Goal: Task Accomplishment & Management: Complete application form

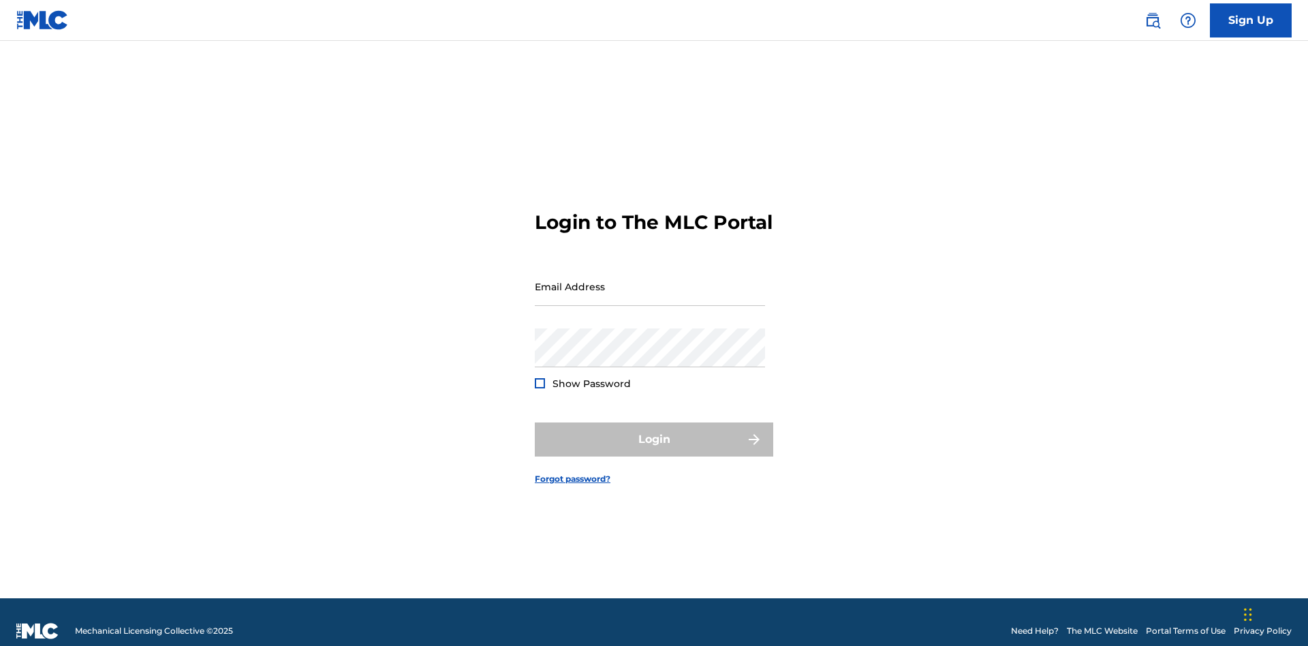
scroll to position [18, 0]
click at [650, 280] on input "Email Address" at bounding box center [650, 286] width 230 height 39
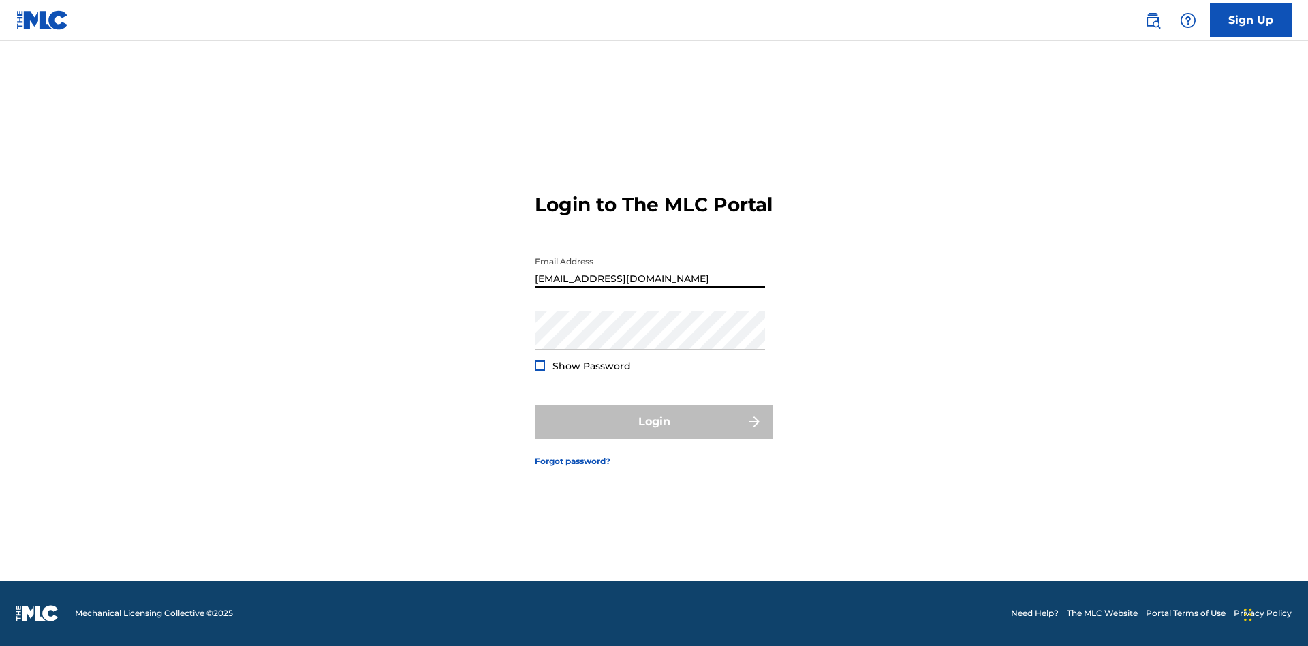
type input "[EMAIL_ADDRESS][DOMAIN_NAME]"
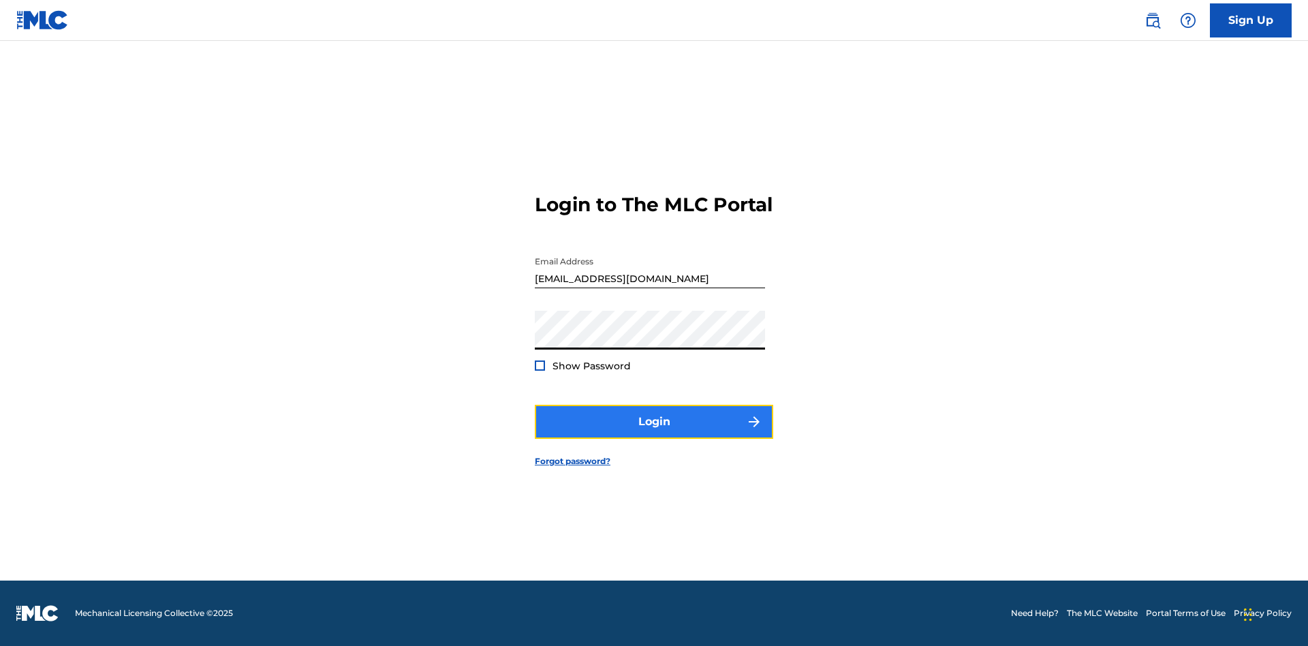
click at [654, 433] on button "Login" at bounding box center [654, 422] width 238 height 34
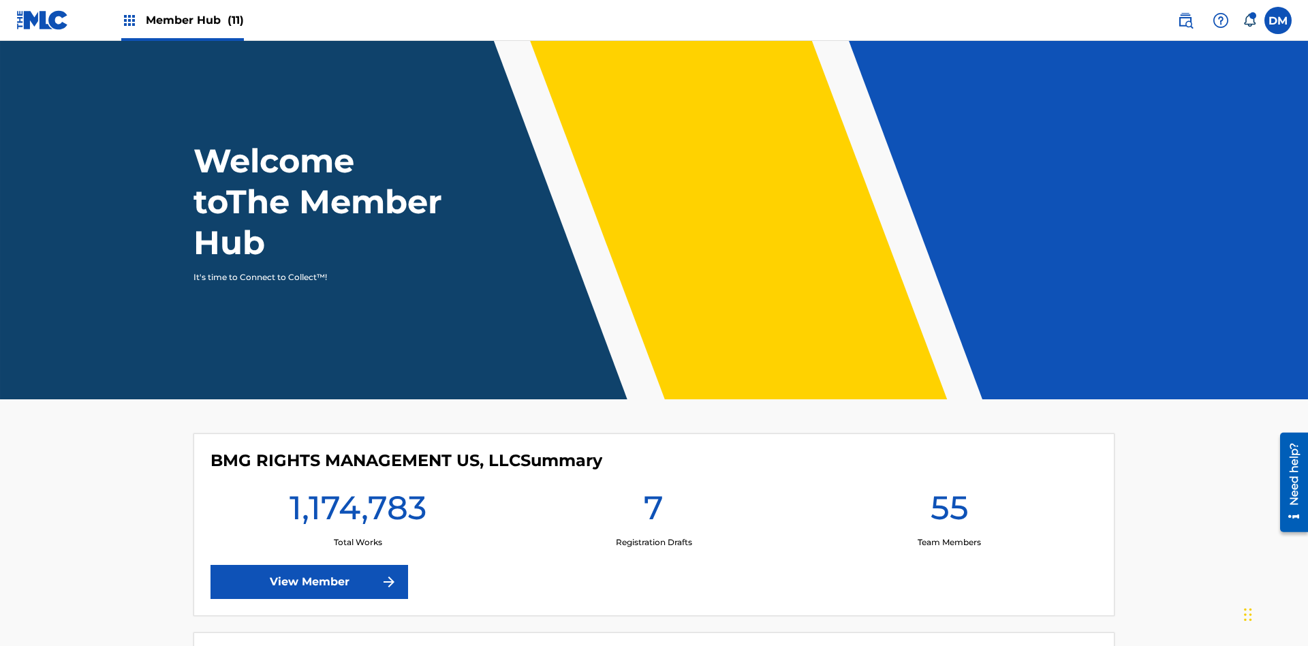
click at [182, 20] on span "Member Hub (11)" at bounding box center [195, 20] width 98 height 16
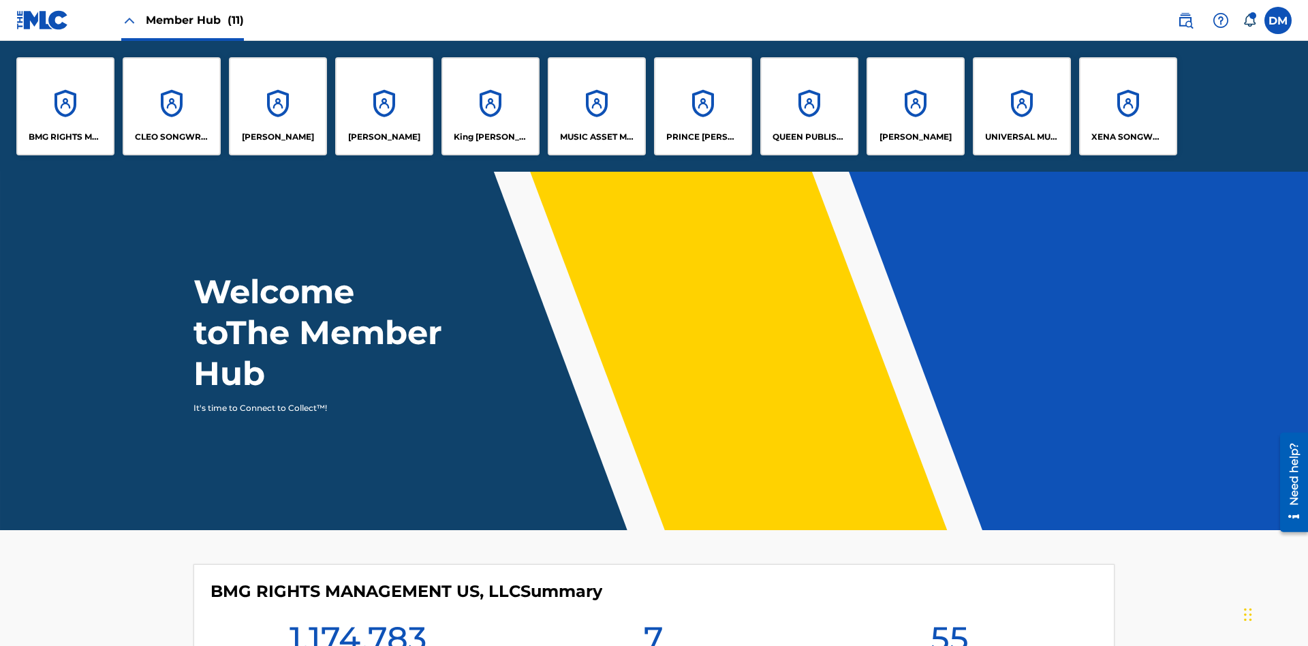
scroll to position [49, 0]
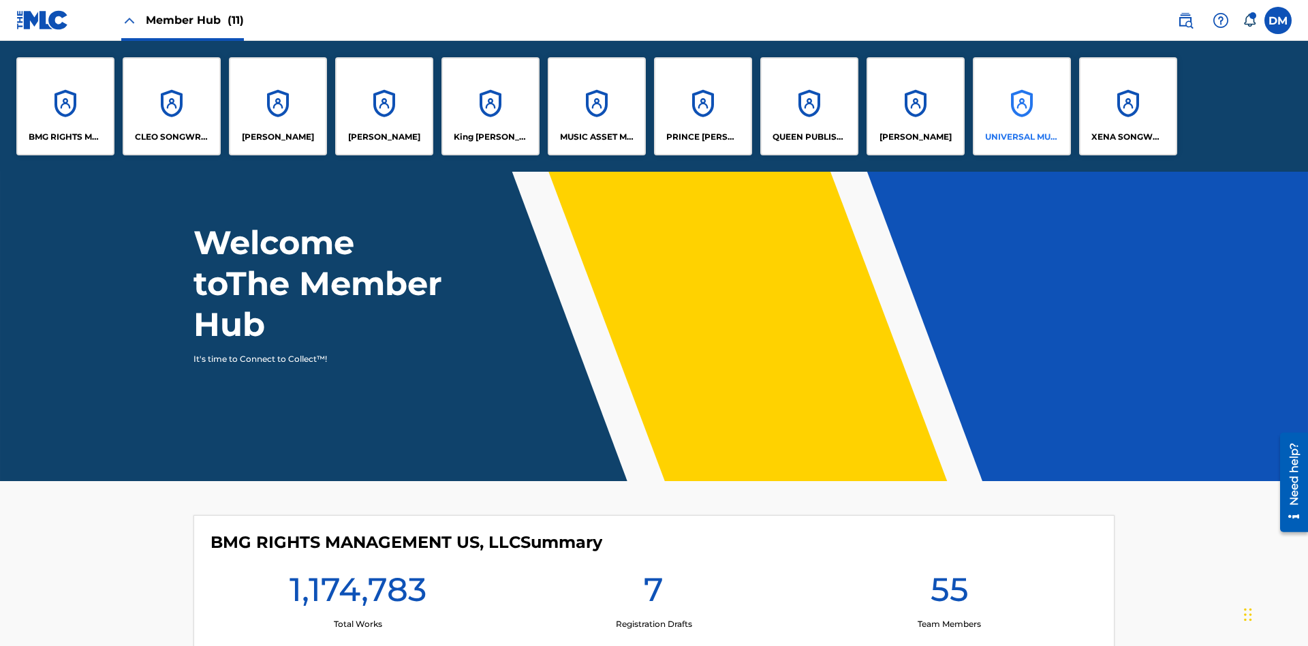
click at [1021, 137] on p "UNIVERSAL MUSIC PUB GROUP" at bounding box center [1022, 137] width 74 height 12
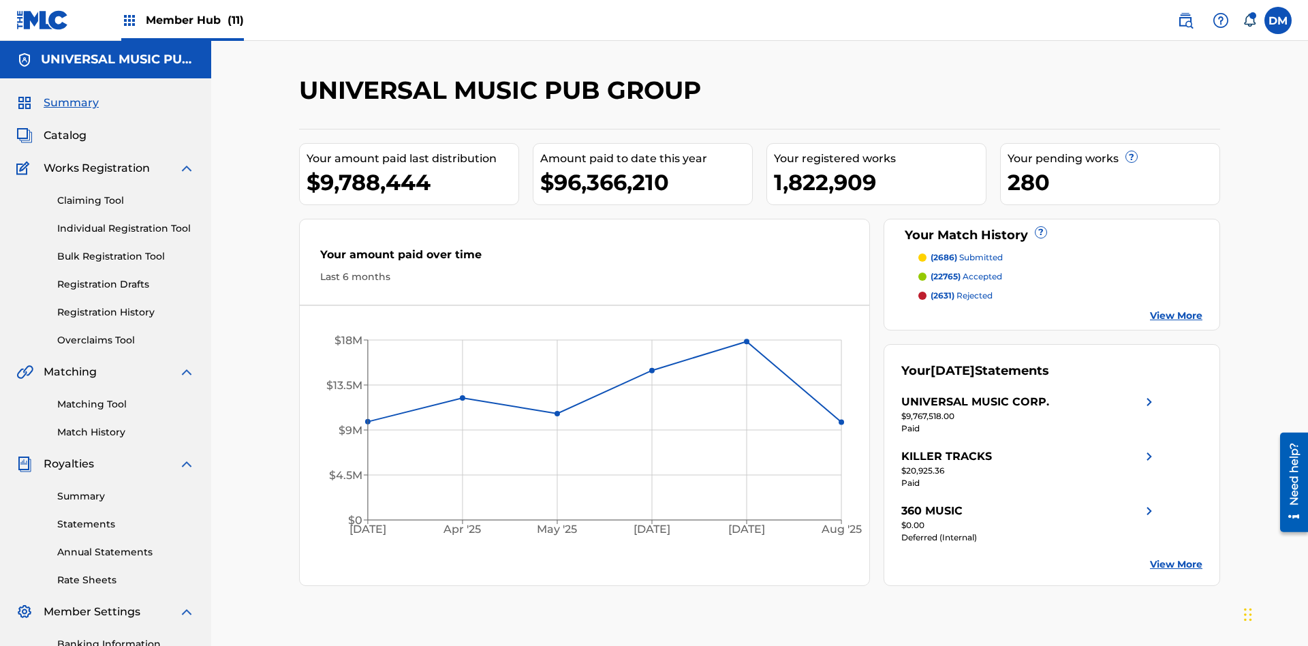
scroll to position [140, 0]
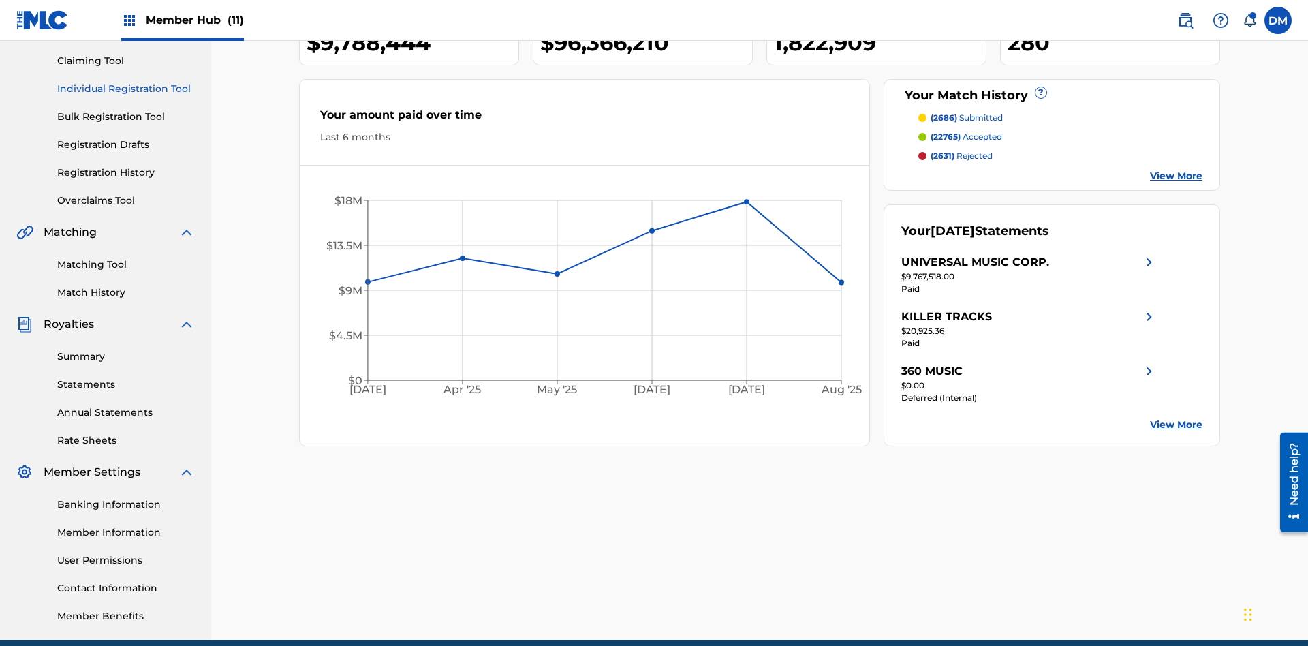
click at [126, 89] on link "Individual Registration Tool" at bounding box center [126, 89] width 138 height 14
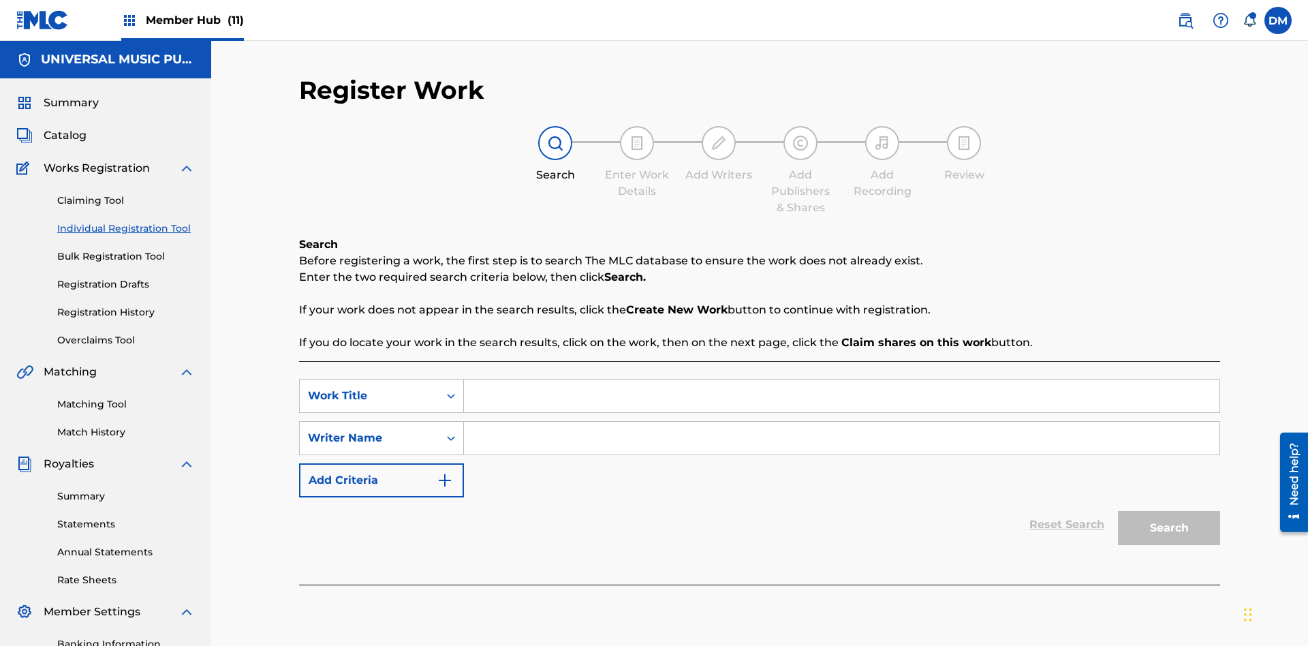
scroll to position [199, 0]
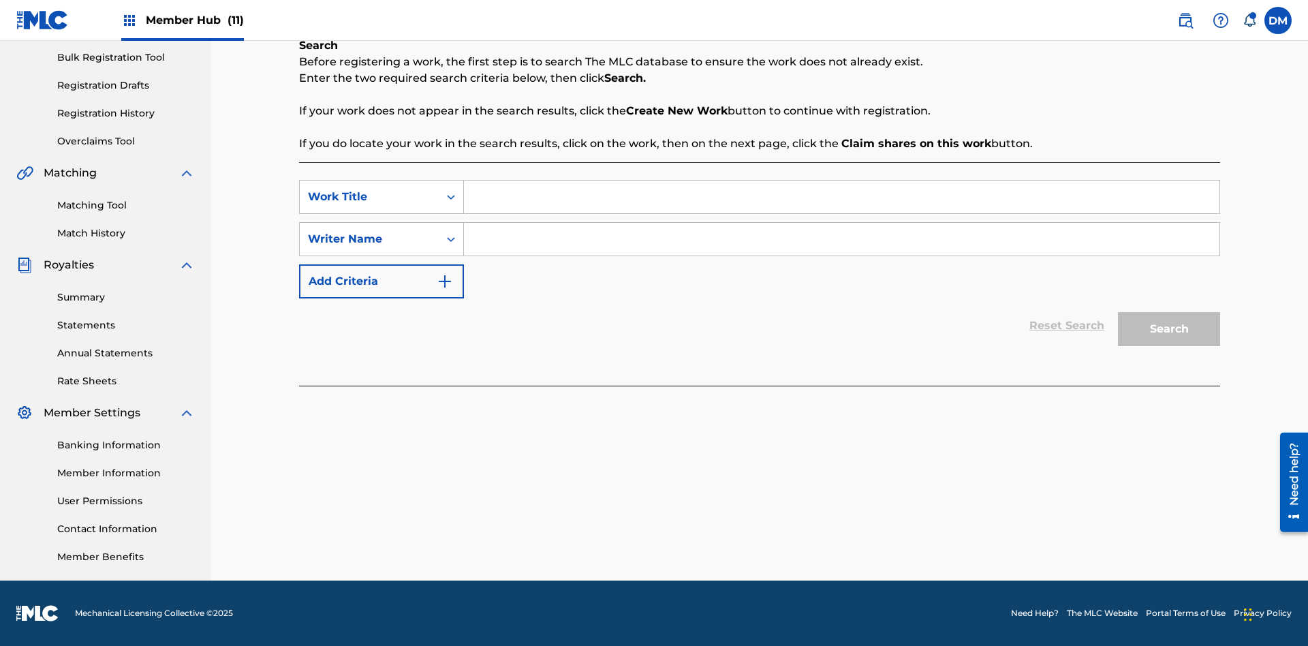
click at [842, 197] on input "Search Form" at bounding box center [842, 197] width 756 height 33
type input "Save At Publishers-Add Publishers Page Prior To Adding Shares"
click at [842, 239] on input "Search Form" at bounding box center [842, 239] width 756 height 33
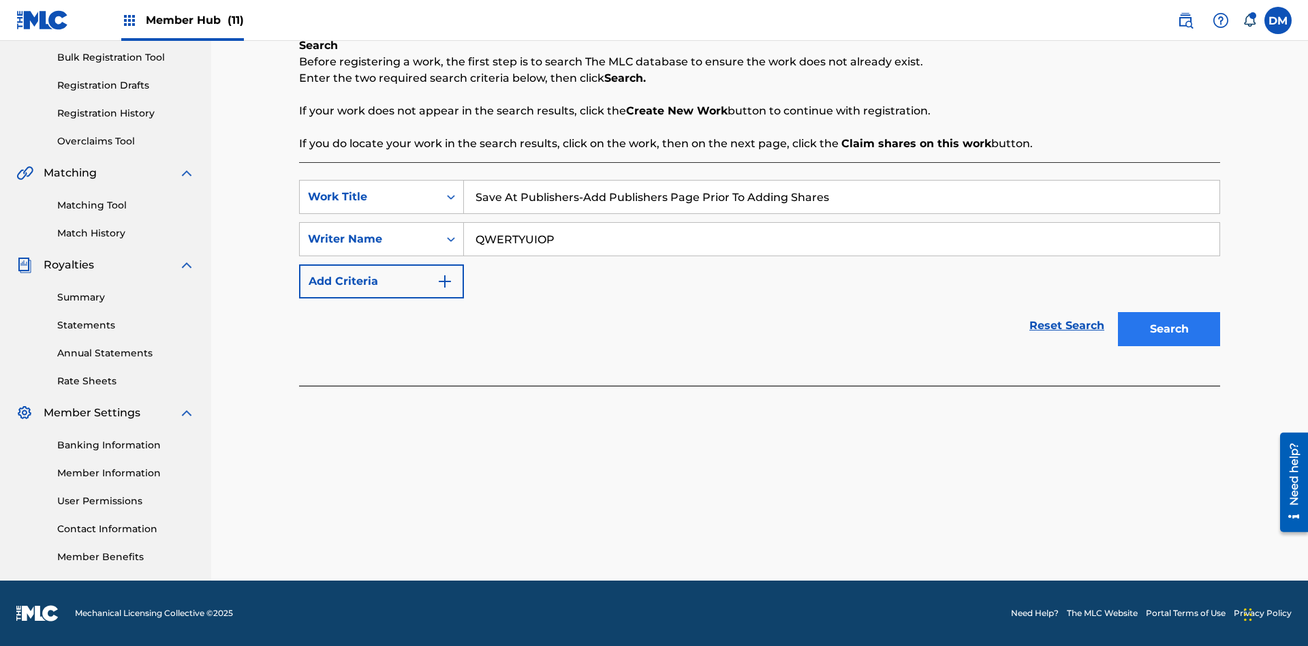
type input "QWERTYUIOP"
click at [1169, 329] on button "Search" at bounding box center [1169, 329] width 102 height 34
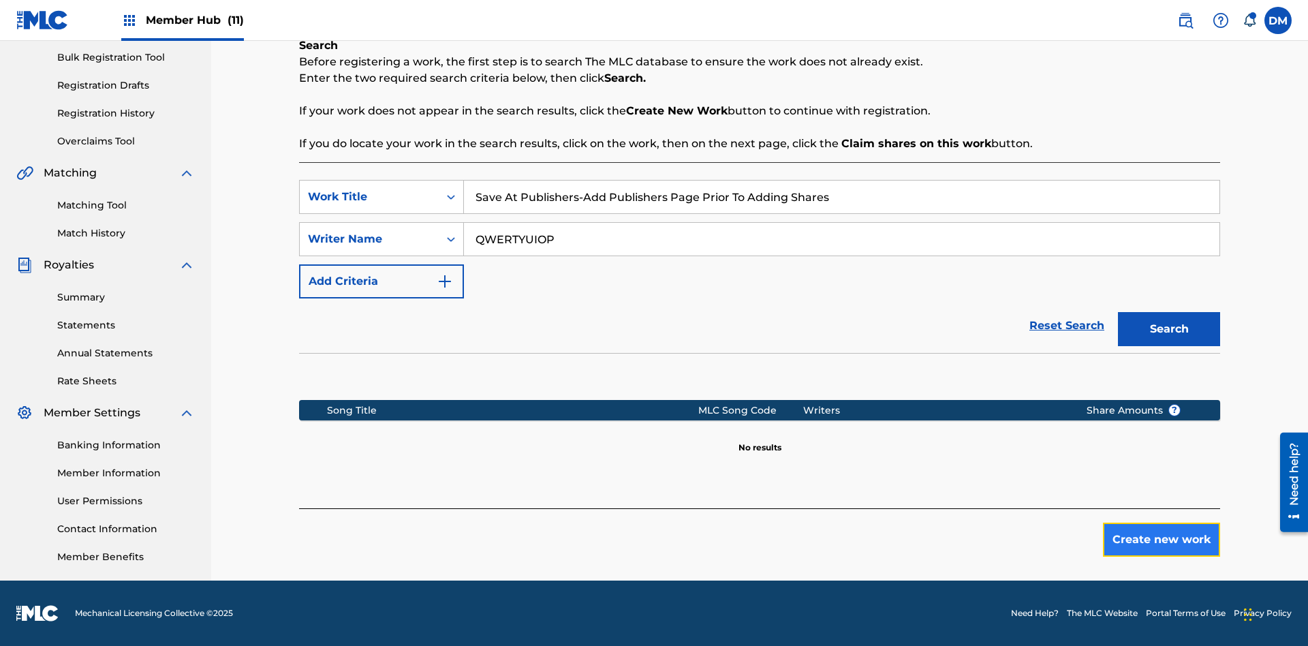
click at [1162, 540] on button "Create new work" at bounding box center [1161, 540] width 117 height 34
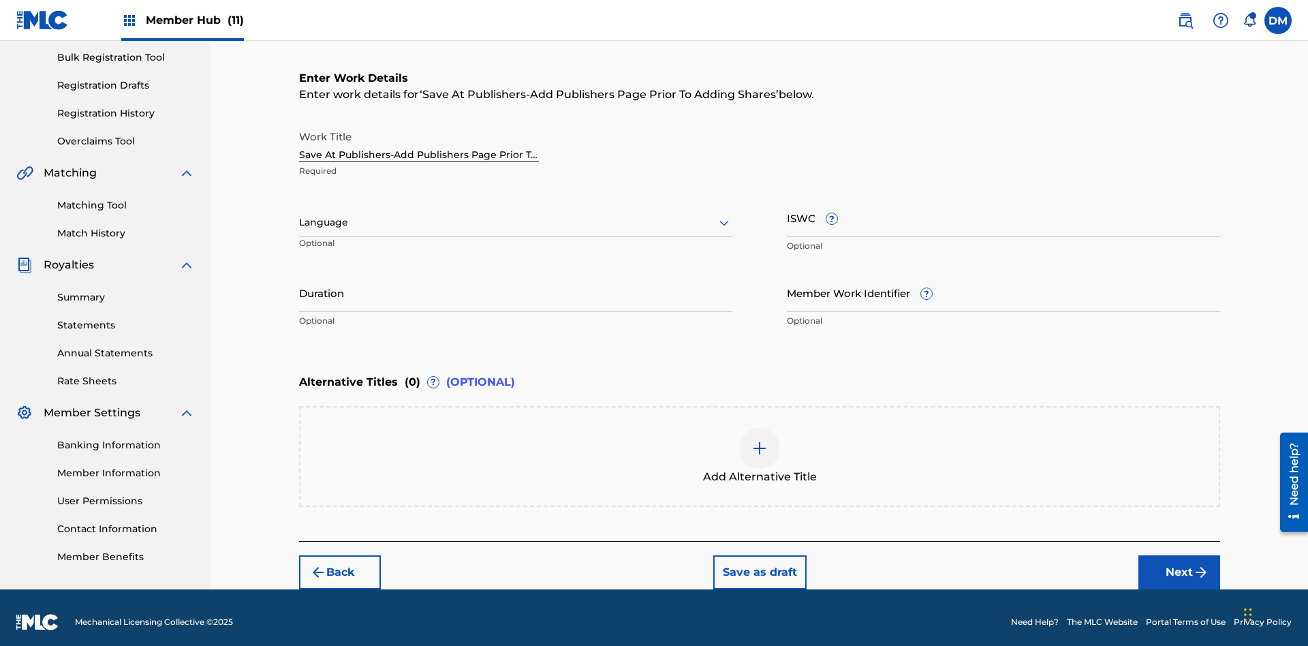
scroll to position [208, 0]
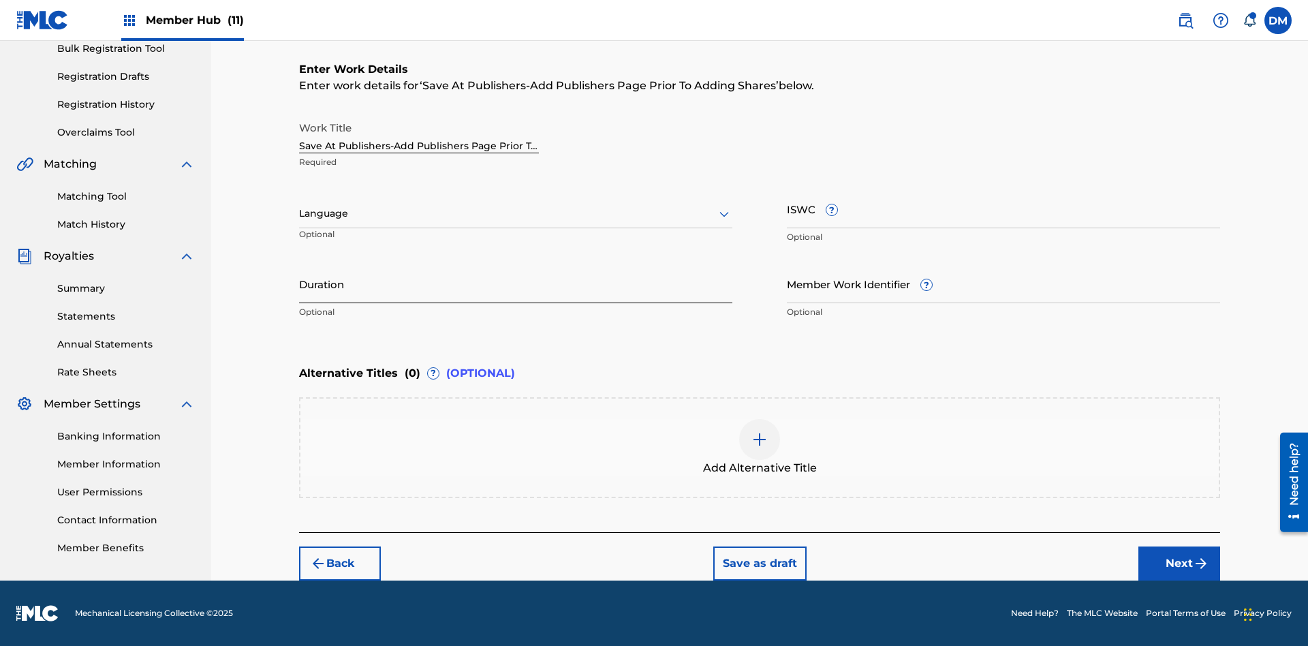
click at [516, 283] on input "Duration" at bounding box center [515, 283] width 433 height 39
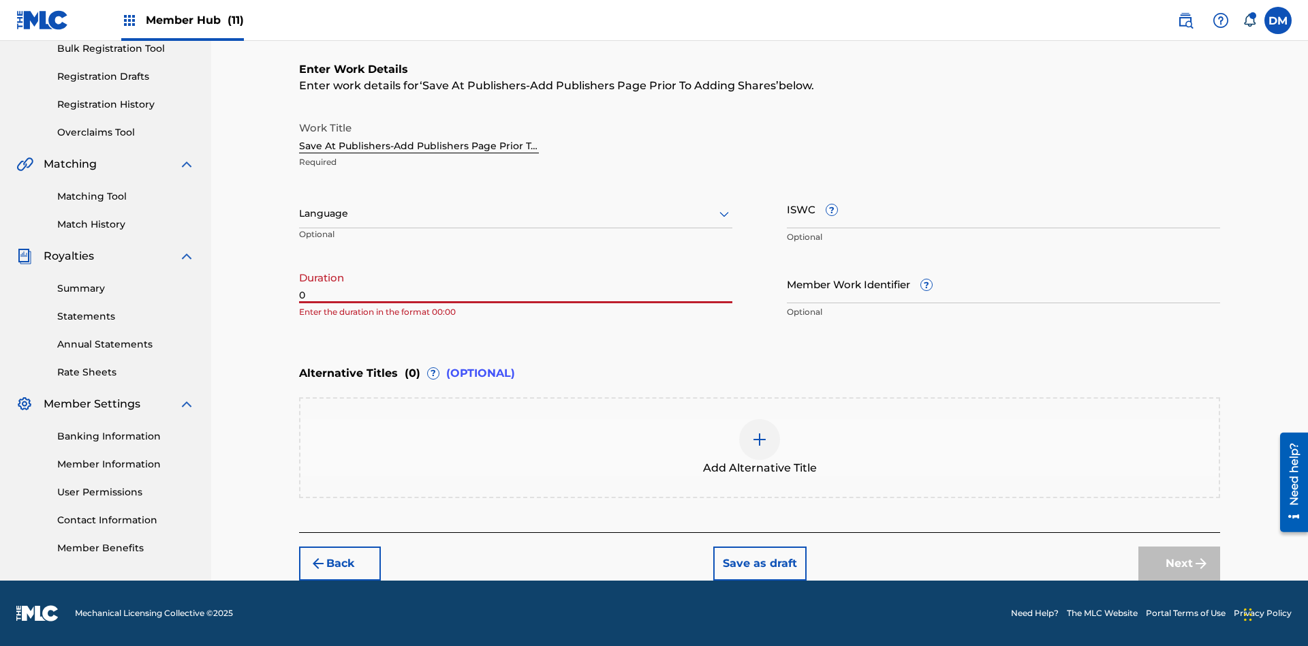
click at [516, 283] on input "0" at bounding box center [515, 283] width 433 height 39
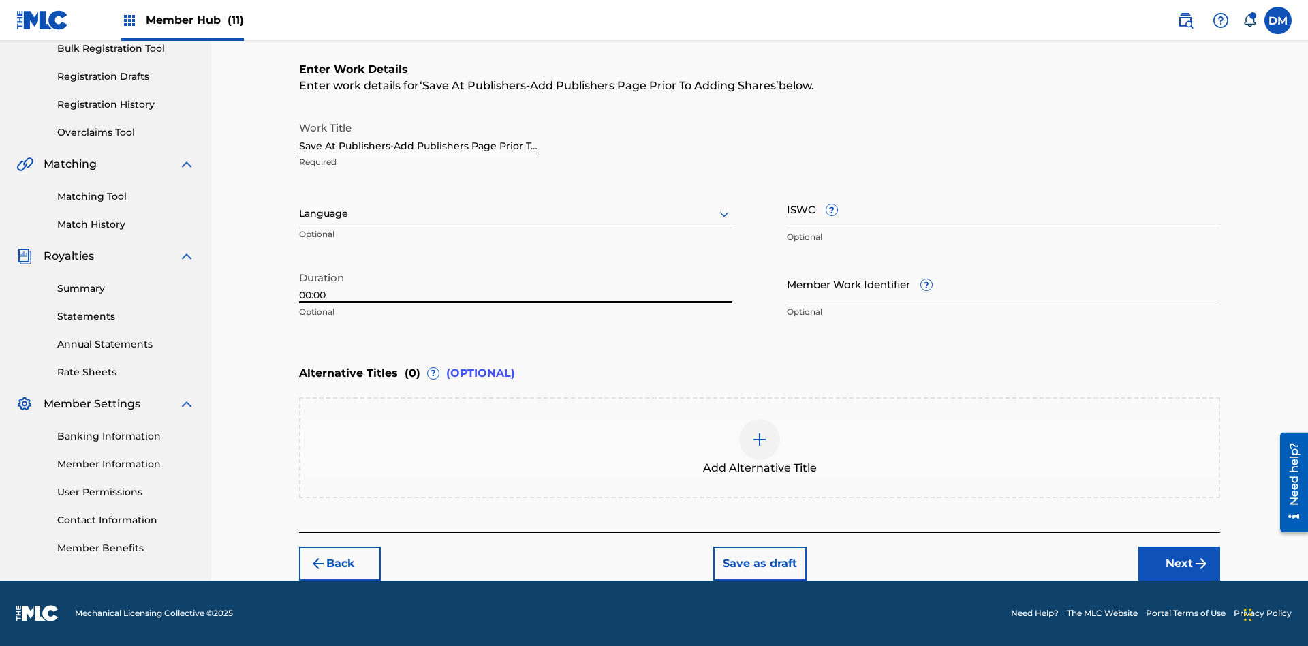
type input "00:00"
click at [724, 214] on icon at bounding box center [724, 214] width 16 height 16
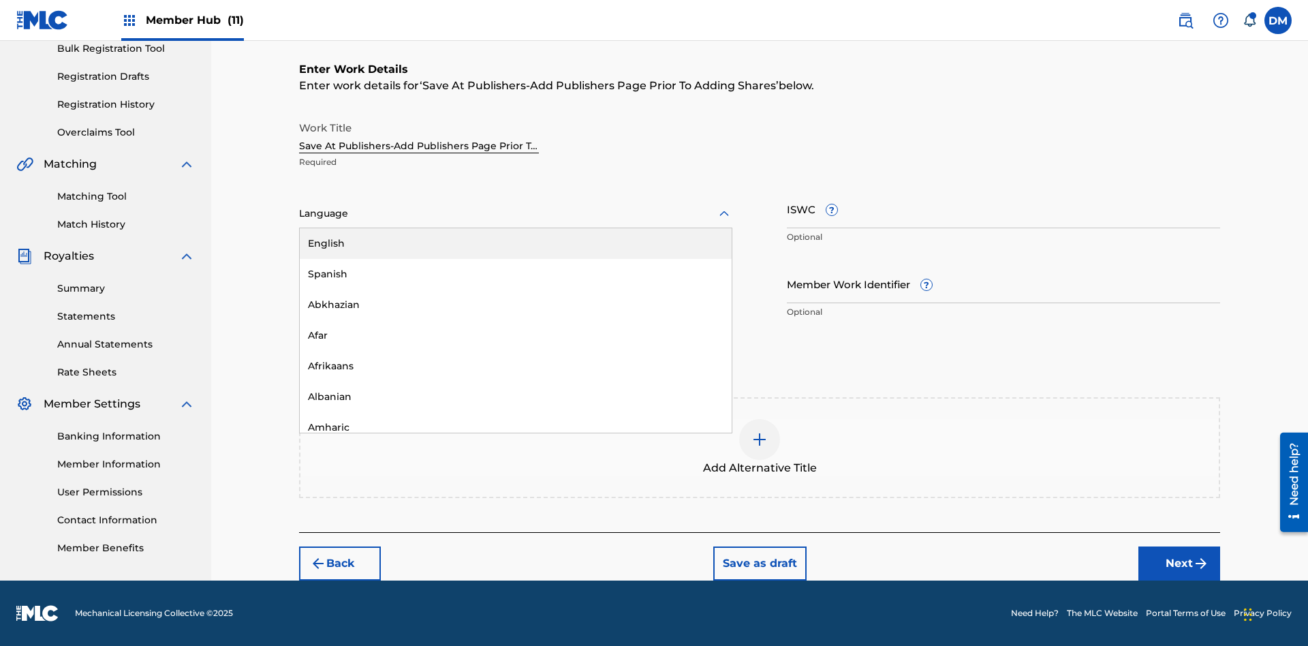
click at [516, 335] on div "Afar" at bounding box center [516, 335] width 432 height 31
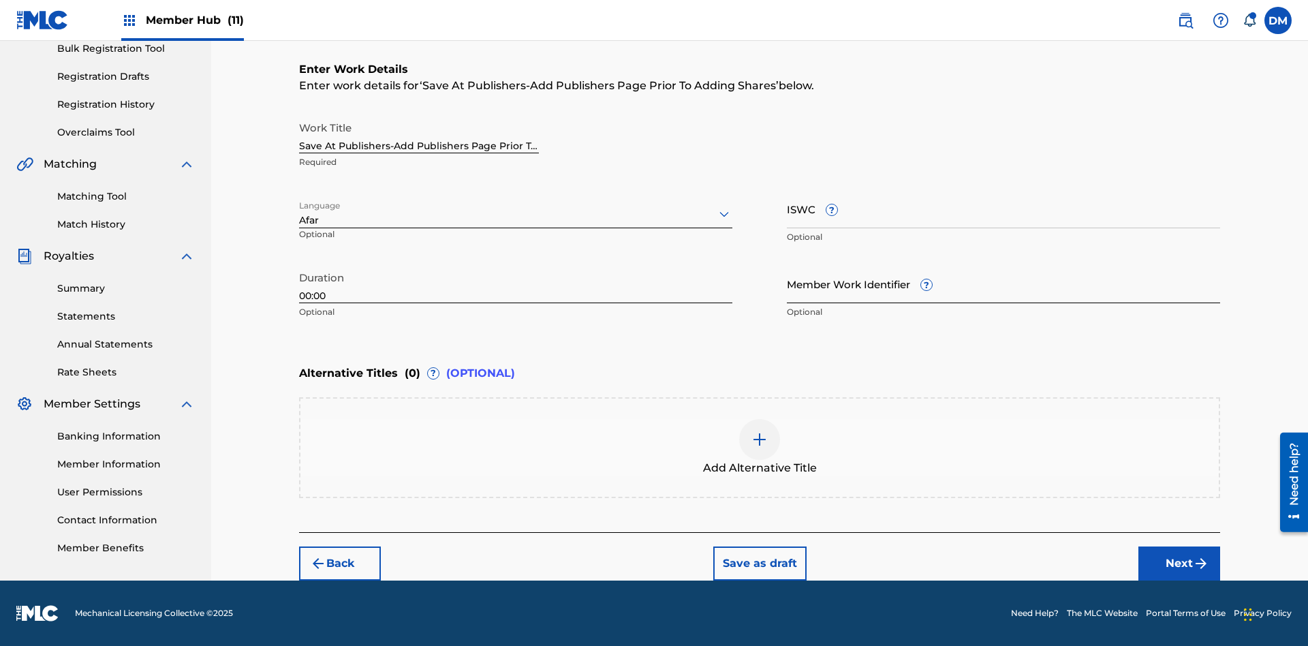
click at [1004, 283] on input "Member Work Identifier ?" at bounding box center [1003, 283] width 433 height 39
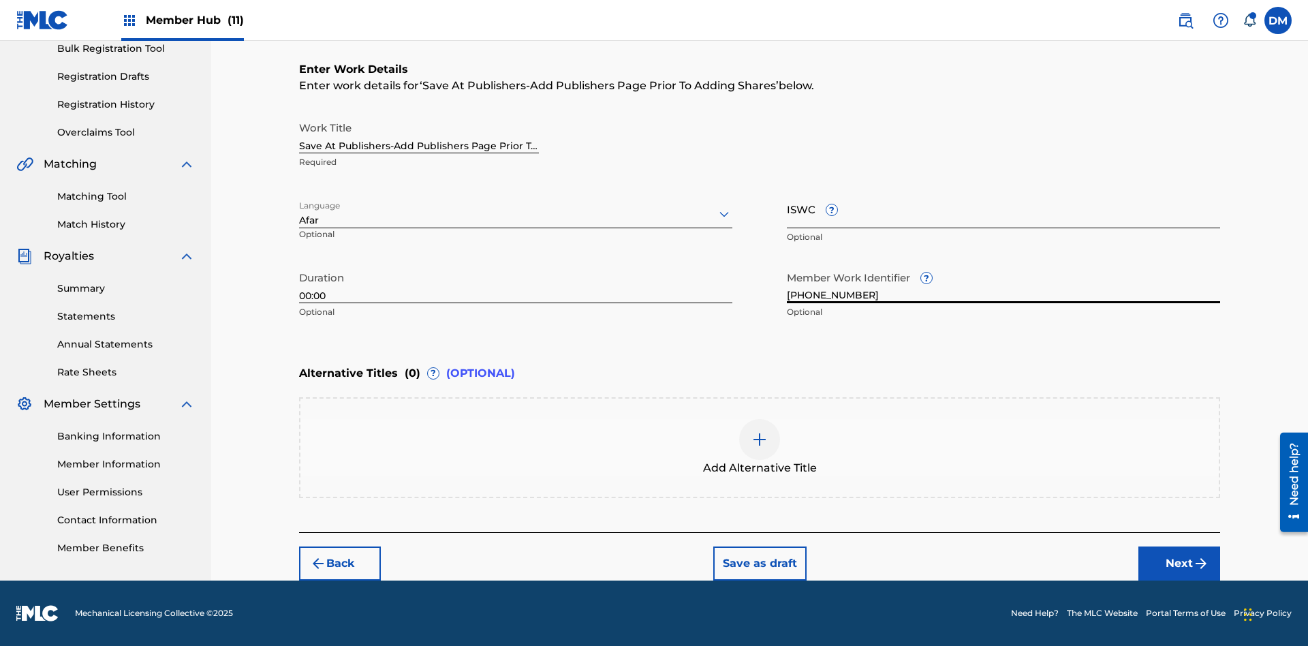
type input "[PHONE_NUMBER]"
click at [1004, 209] on input "ISWC ?" at bounding box center [1003, 208] width 433 height 39
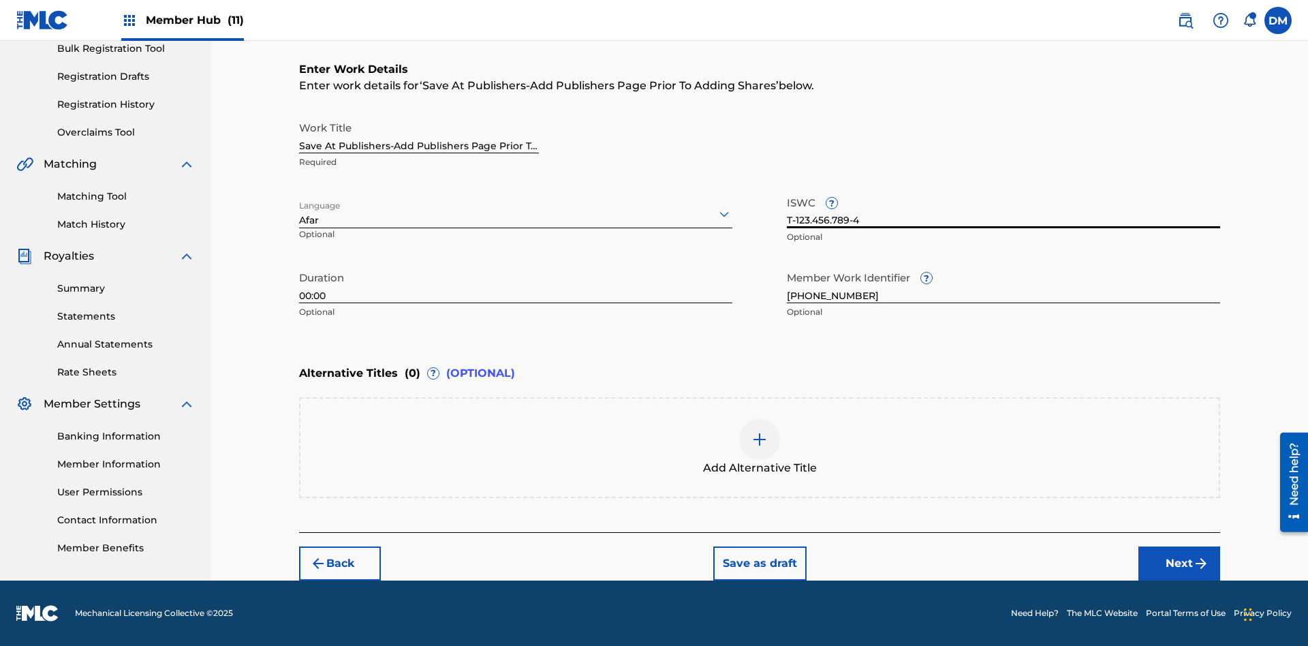
scroll to position [0, 0]
type input "T-123.456.789-4"
click at [760, 447] on img at bounding box center [760, 439] width 16 height 16
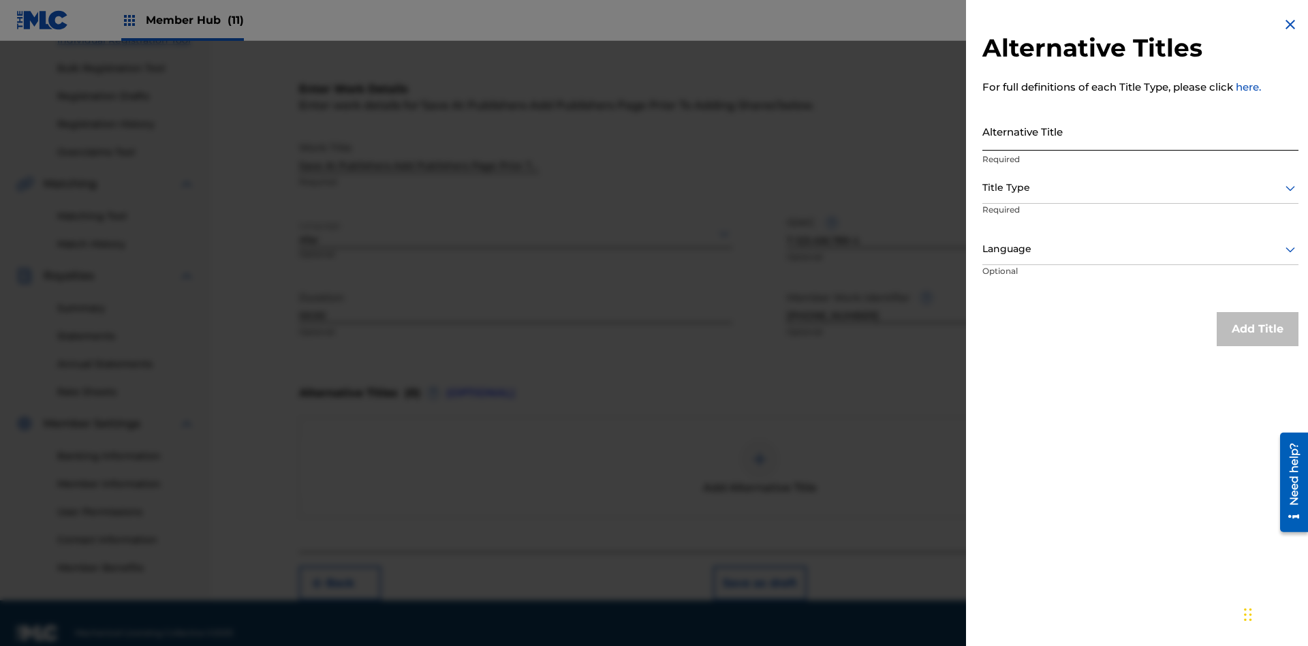
click at [1141, 131] on input "Alternative Title" at bounding box center [1141, 131] width 316 height 39
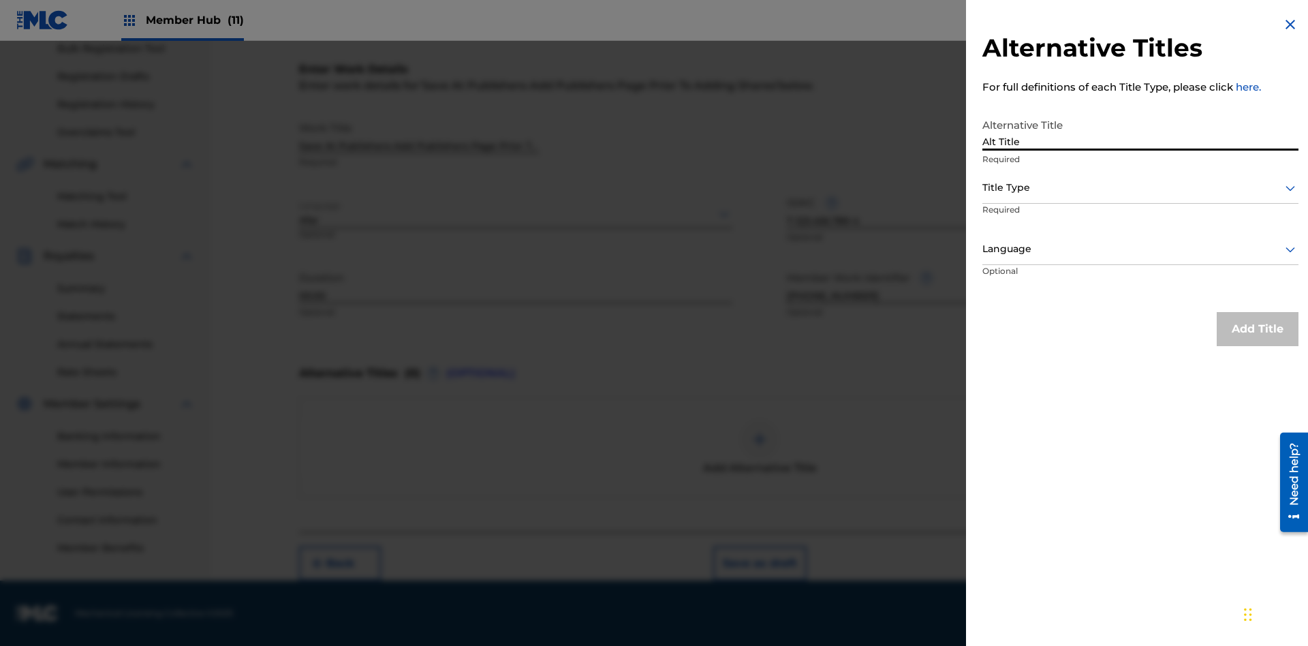
type input "Alt Title"
click at [1141, 187] on div at bounding box center [1141, 187] width 316 height 17
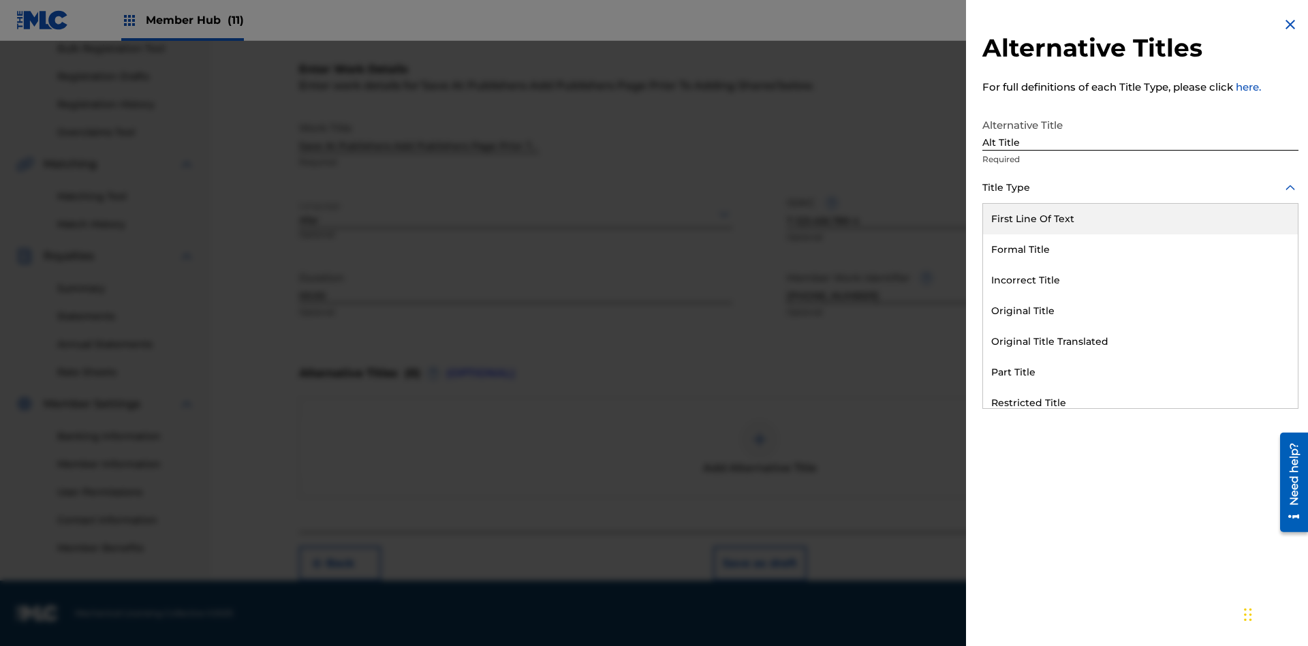
click at [1141, 311] on div "Original Title" at bounding box center [1140, 311] width 315 height 31
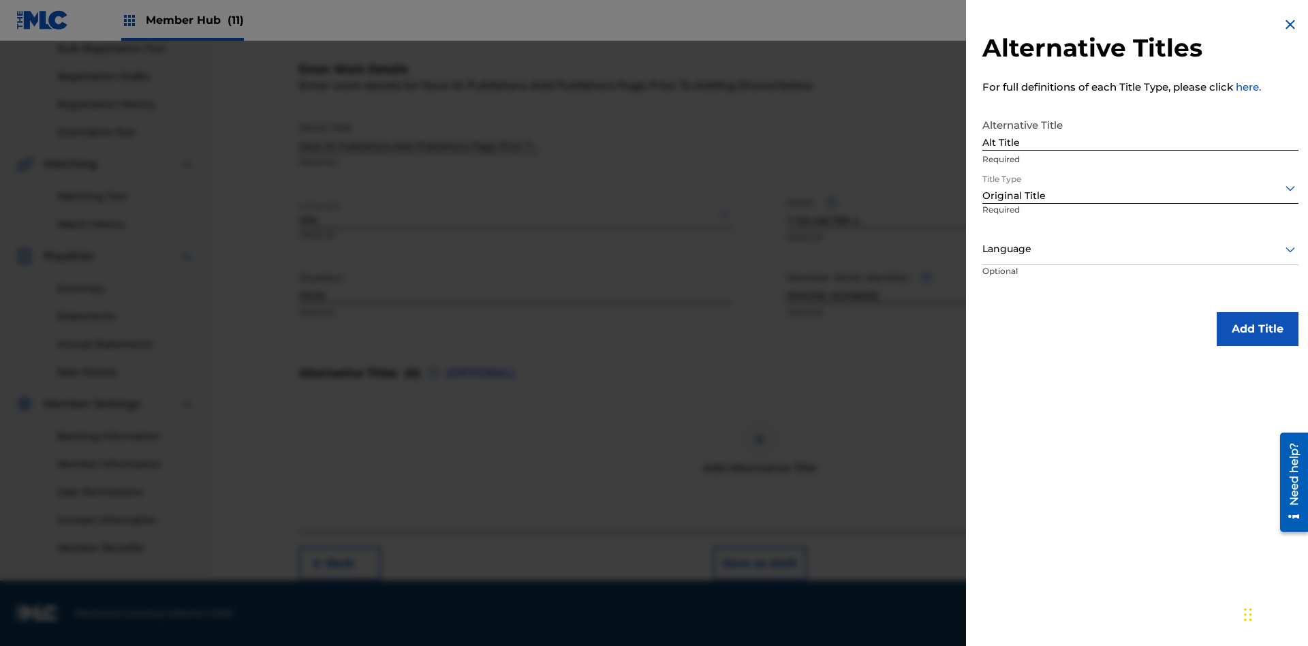
click at [1141, 249] on div at bounding box center [1141, 249] width 316 height 17
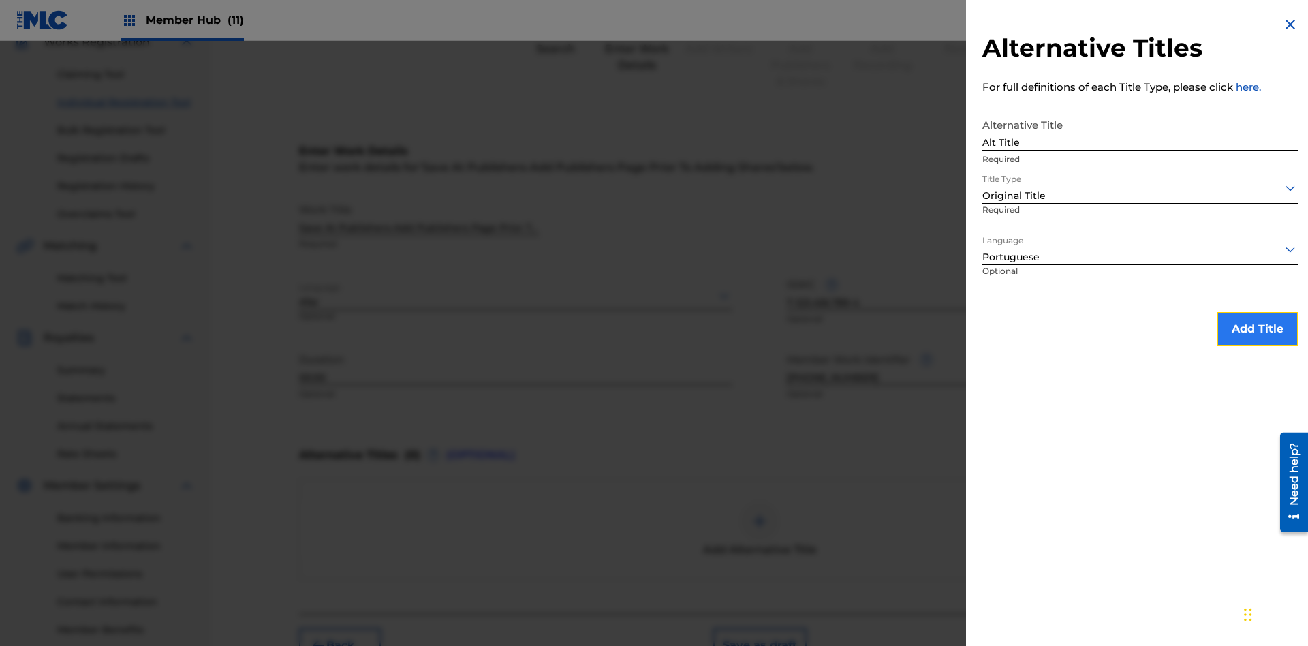
click at [1258, 328] on button "Add Title" at bounding box center [1258, 329] width 82 height 34
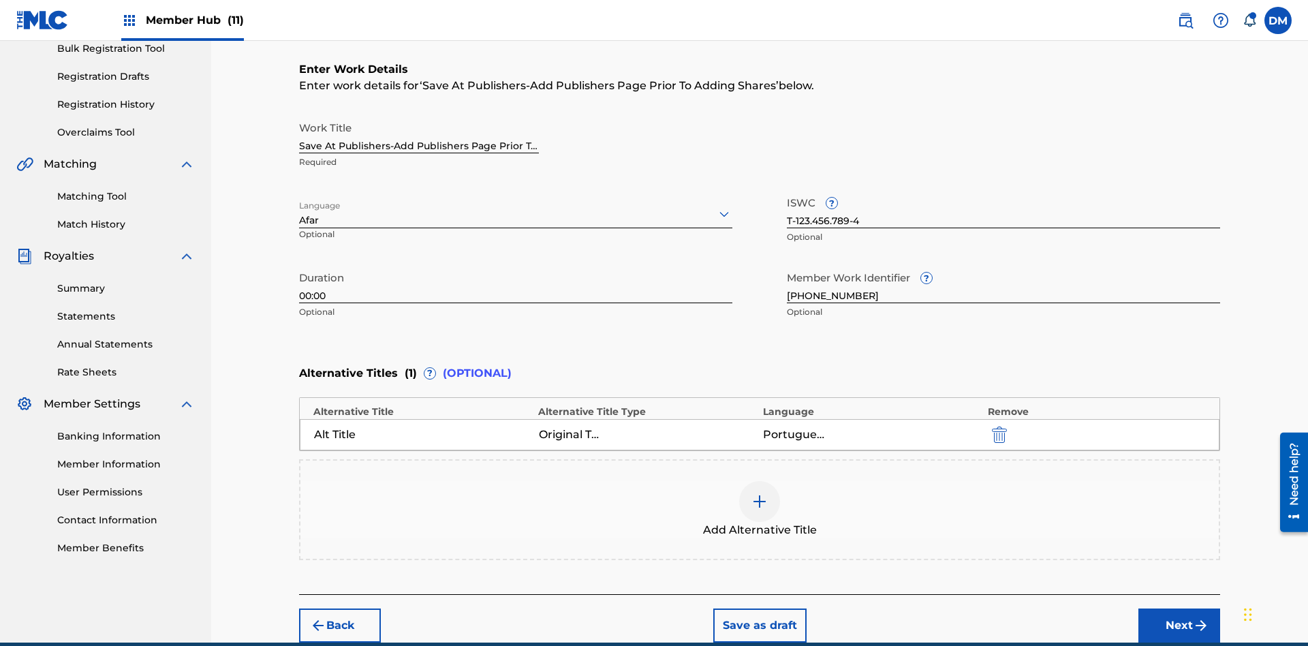
scroll to position [270, 0]
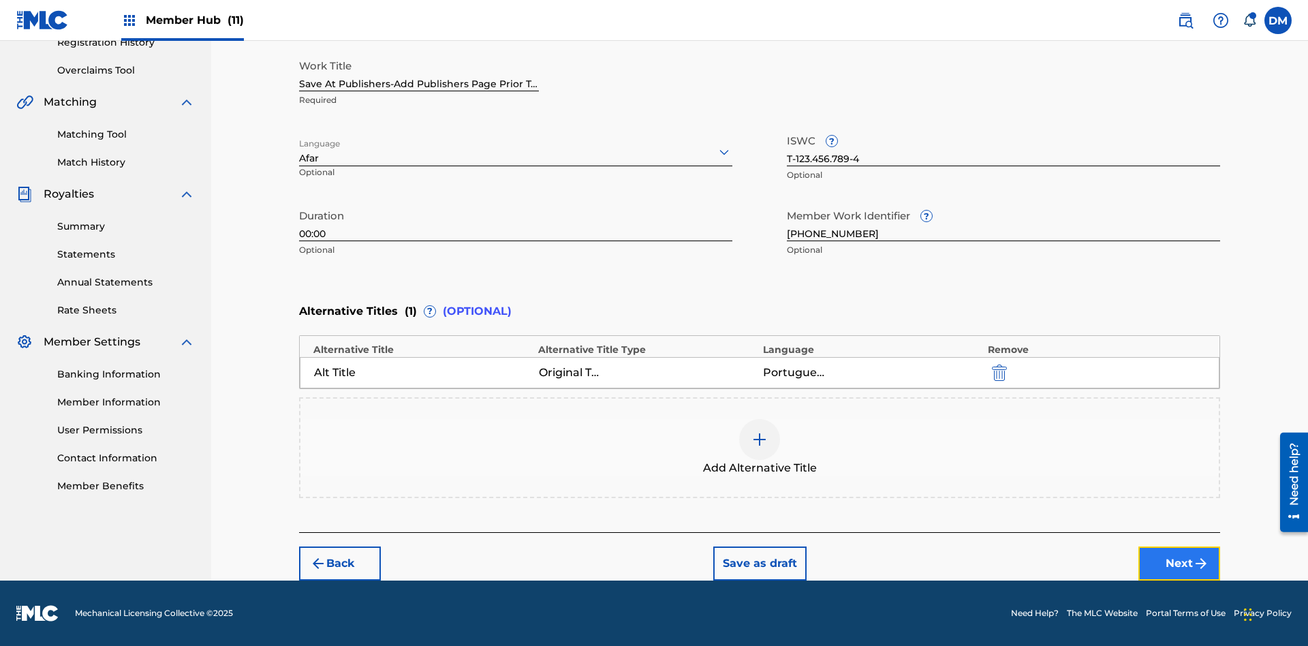
click at [1179, 563] on button "Next" at bounding box center [1180, 563] width 82 height 34
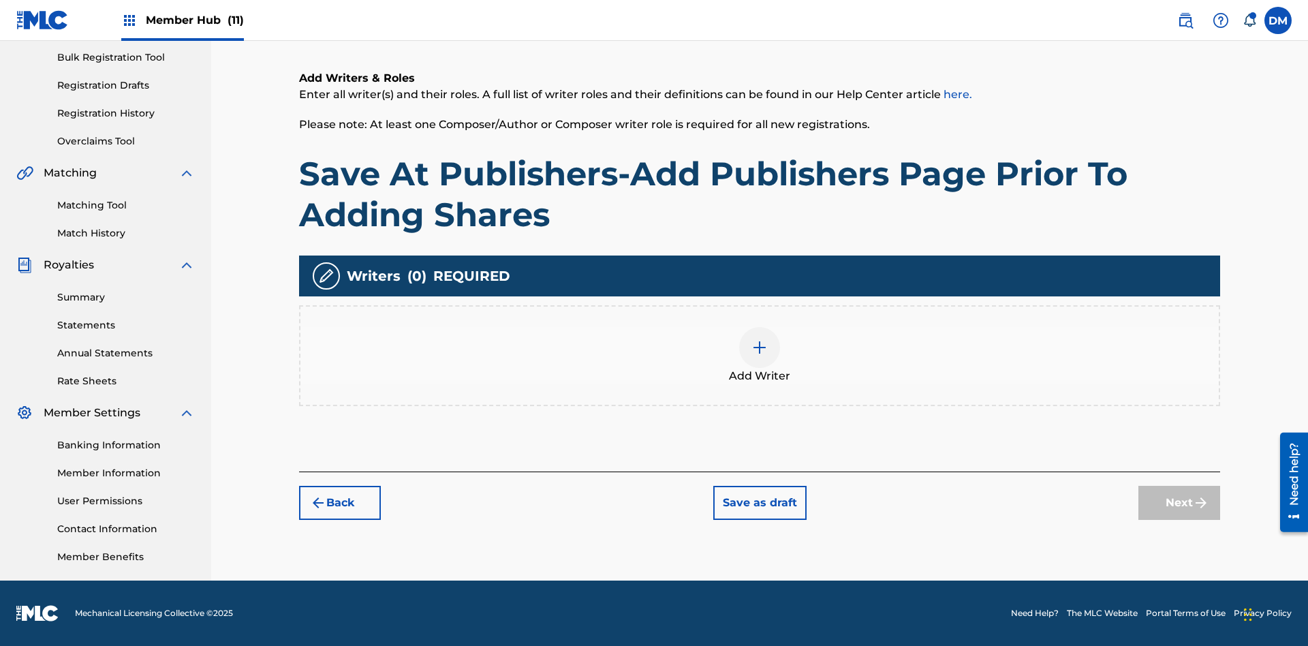
click at [760, 355] on img at bounding box center [760, 347] width 16 height 16
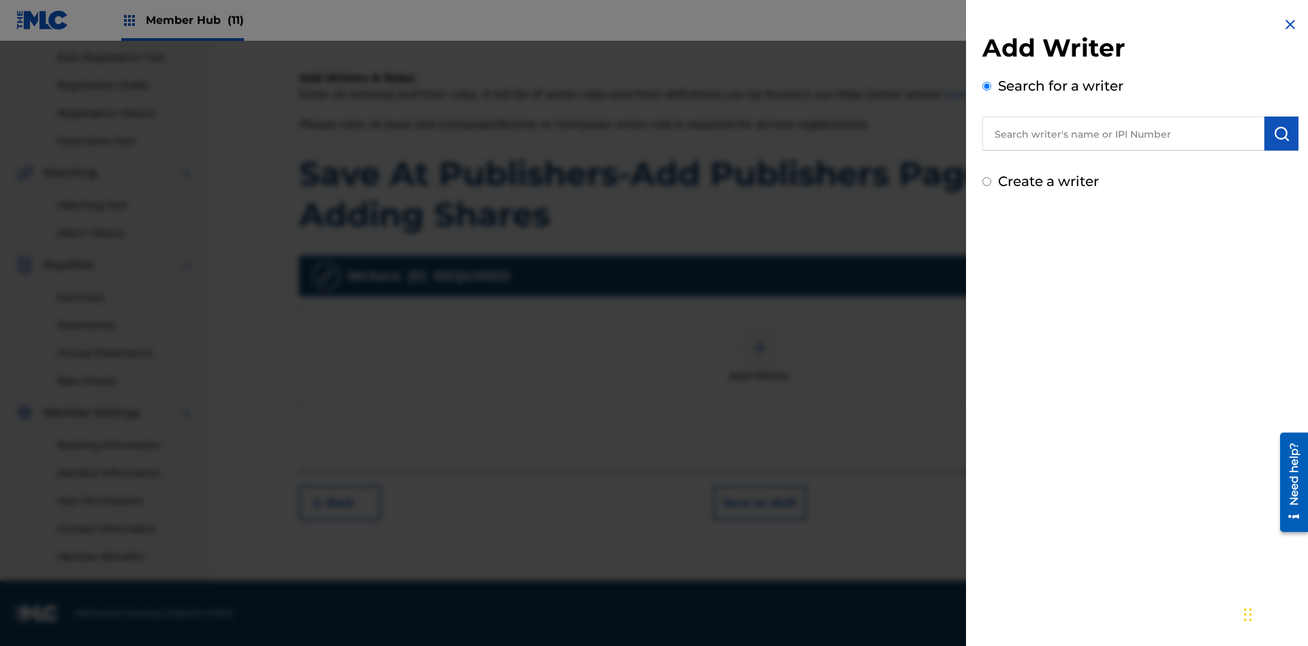
click at [1124, 134] on input "text" at bounding box center [1124, 134] width 282 height 34
type input "[PERSON_NAME]"
click at [1282, 134] on img "submit" at bounding box center [1281, 133] width 16 height 16
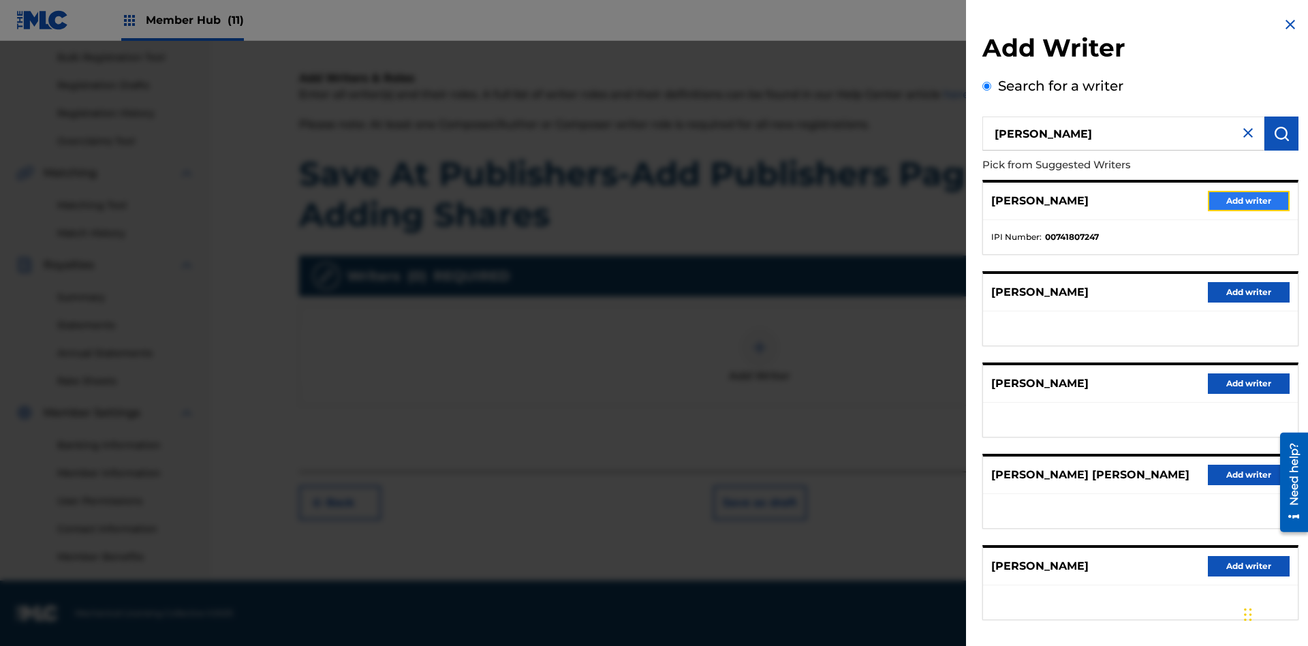
click at [1249, 200] on button "Add writer" at bounding box center [1249, 201] width 82 height 20
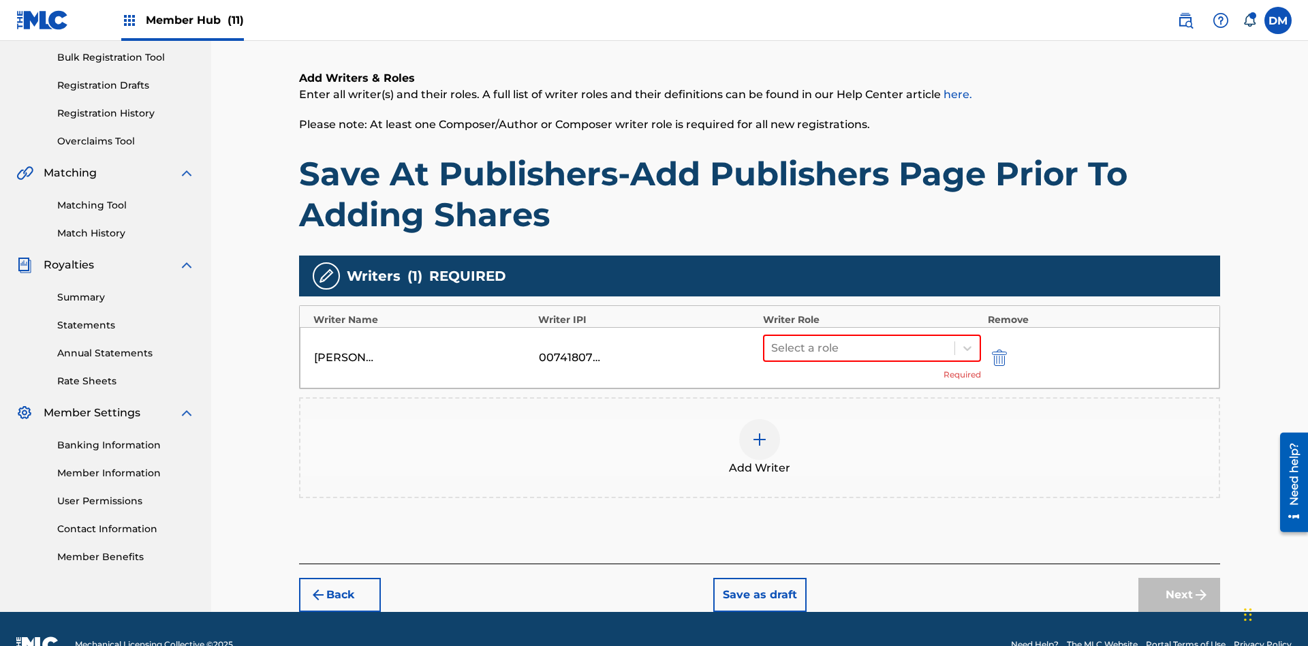
scroll to position [230, 0]
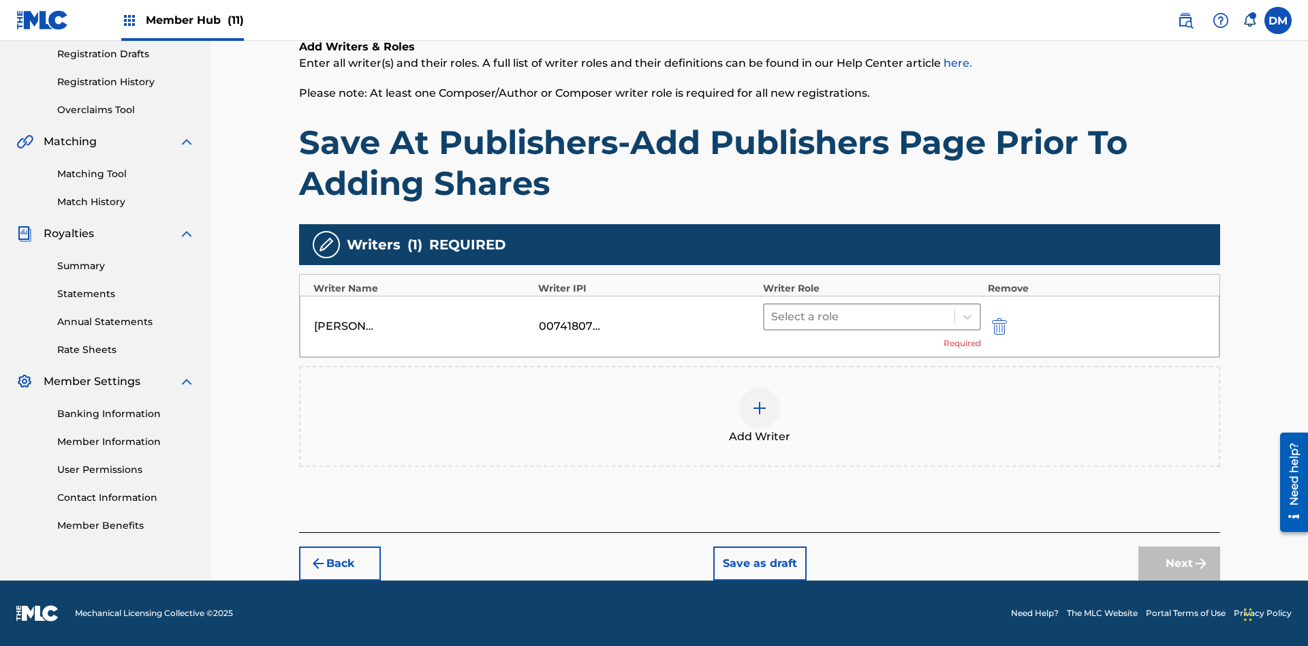
click at [773, 316] on input "text" at bounding box center [772, 317] width 3 height 16
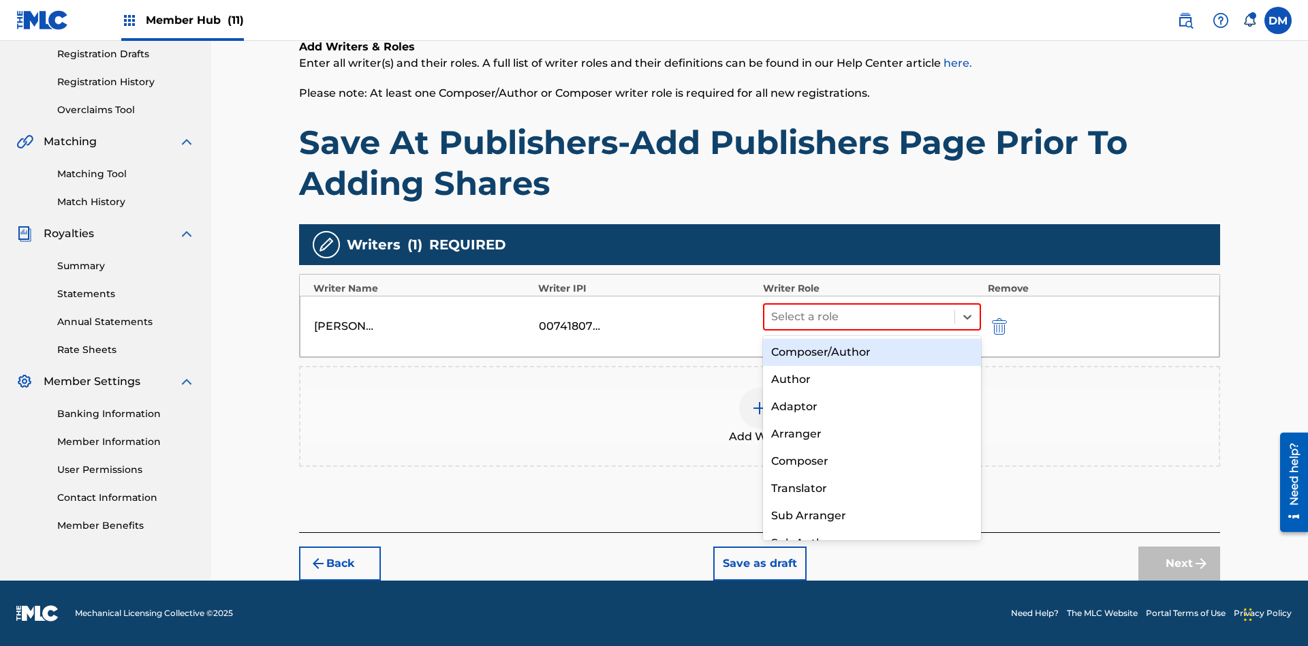
click at [871, 461] on div "Composer" at bounding box center [872, 461] width 218 height 27
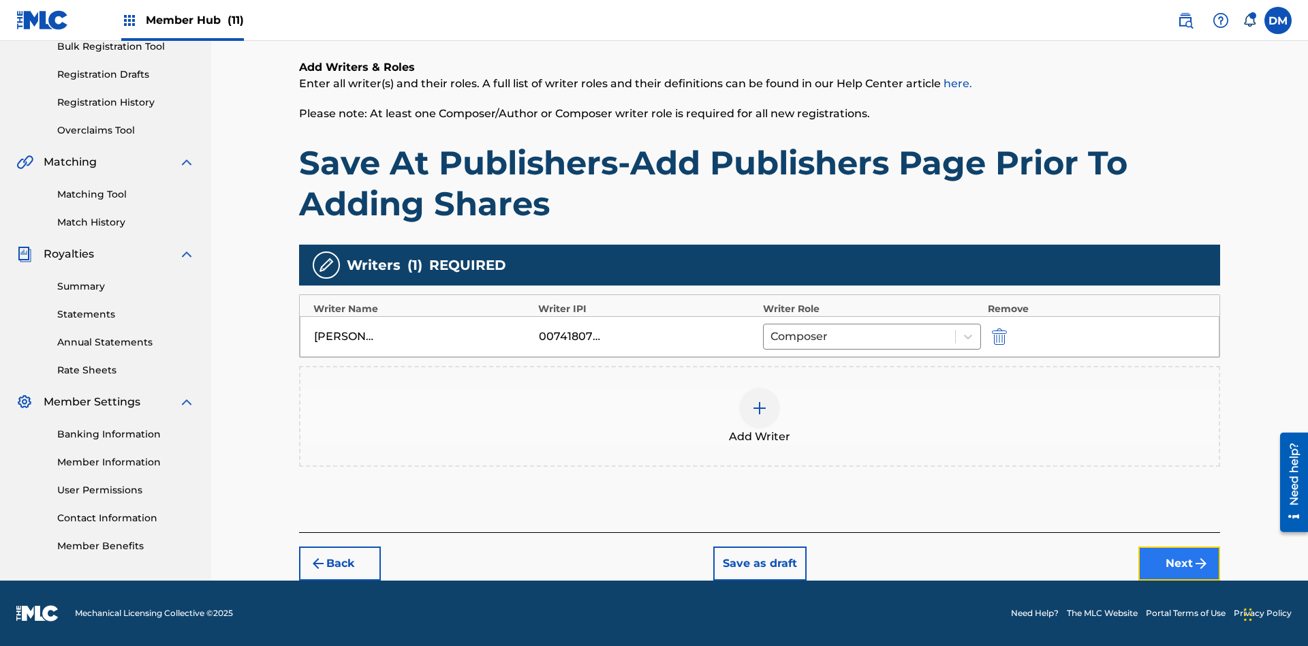
click at [1179, 563] on button "Next" at bounding box center [1180, 563] width 82 height 34
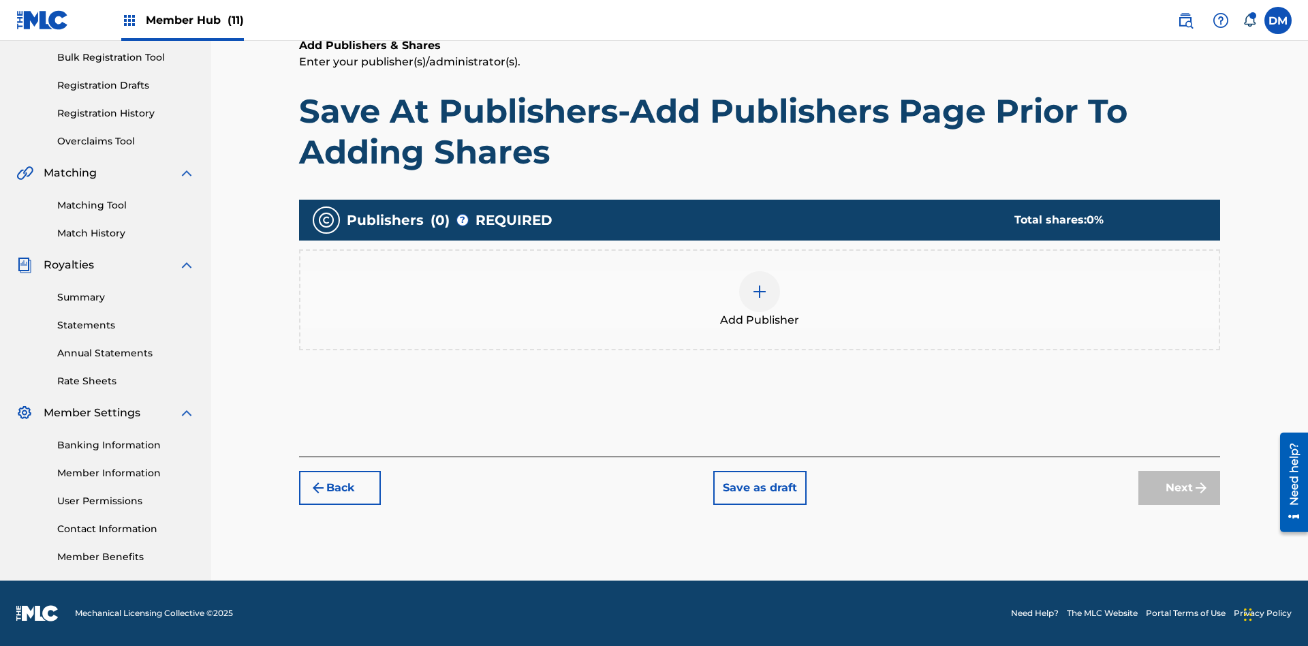
scroll to position [199, 0]
click at [760, 291] on img at bounding box center [760, 291] width 16 height 16
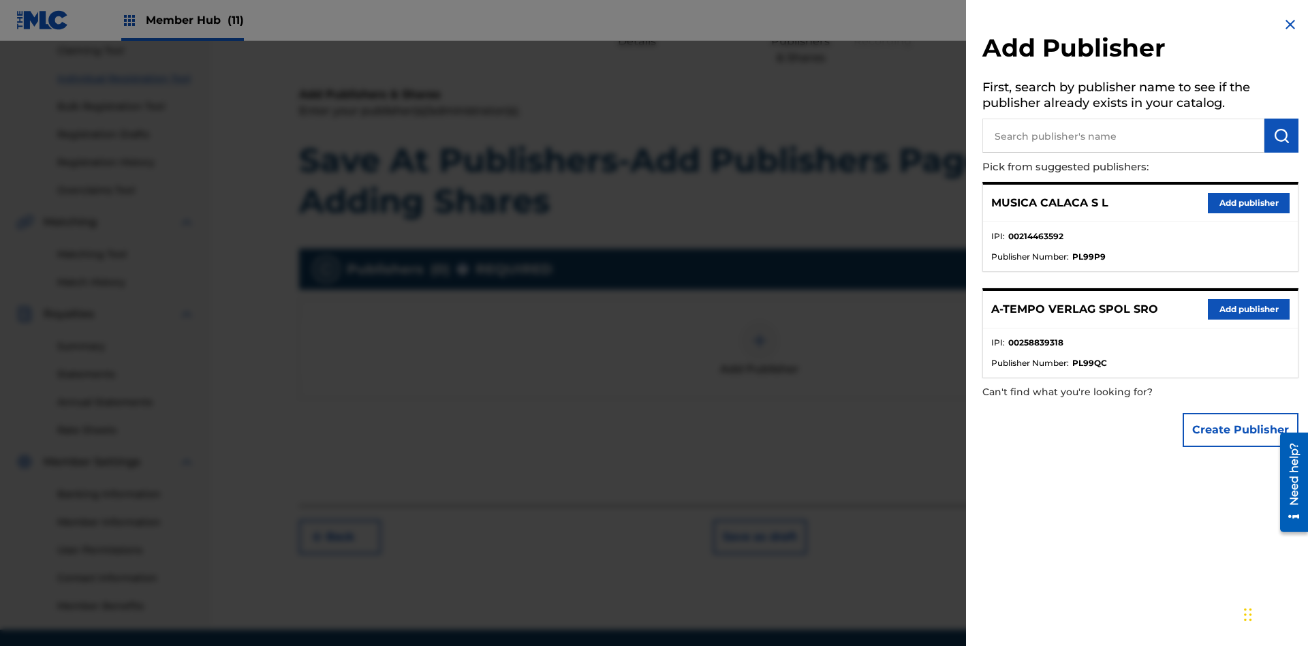
click at [1124, 136] on input "text" at bounding box center [1124, 136] width 282 height 34
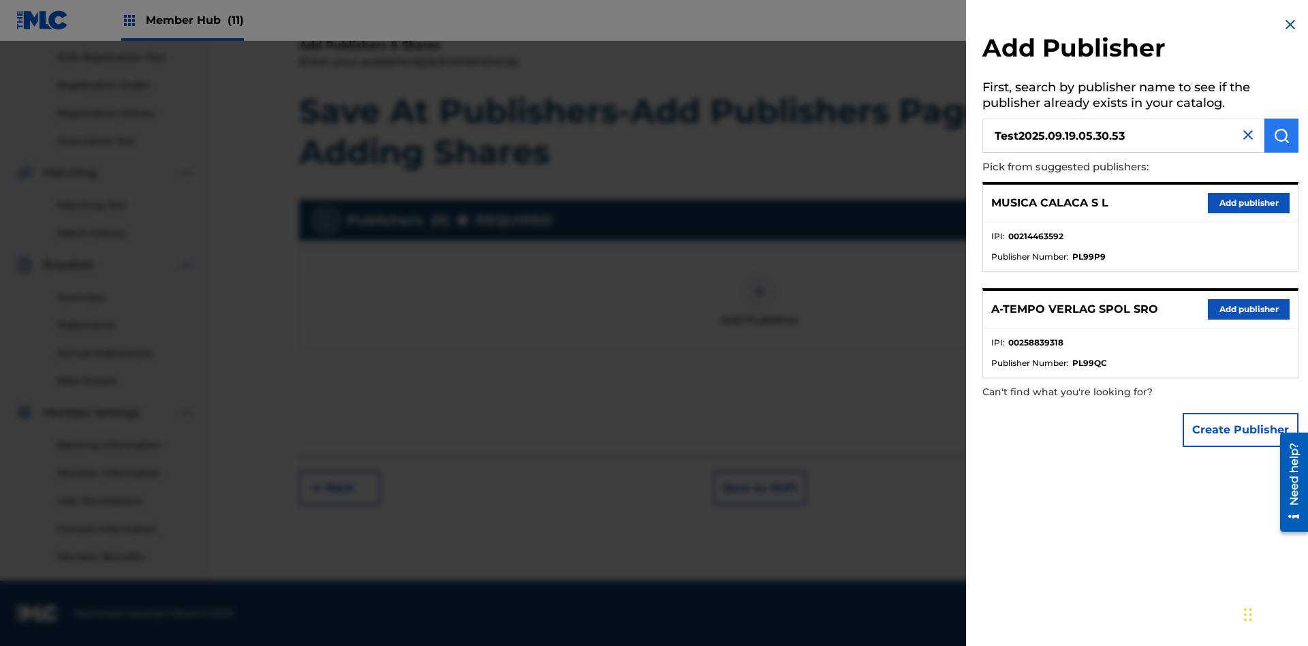
type input "Test2025.09.19.05.30.53"
click at [1282, 136] on img "submit" at bounding box center [1281, 135] width 16 height 16
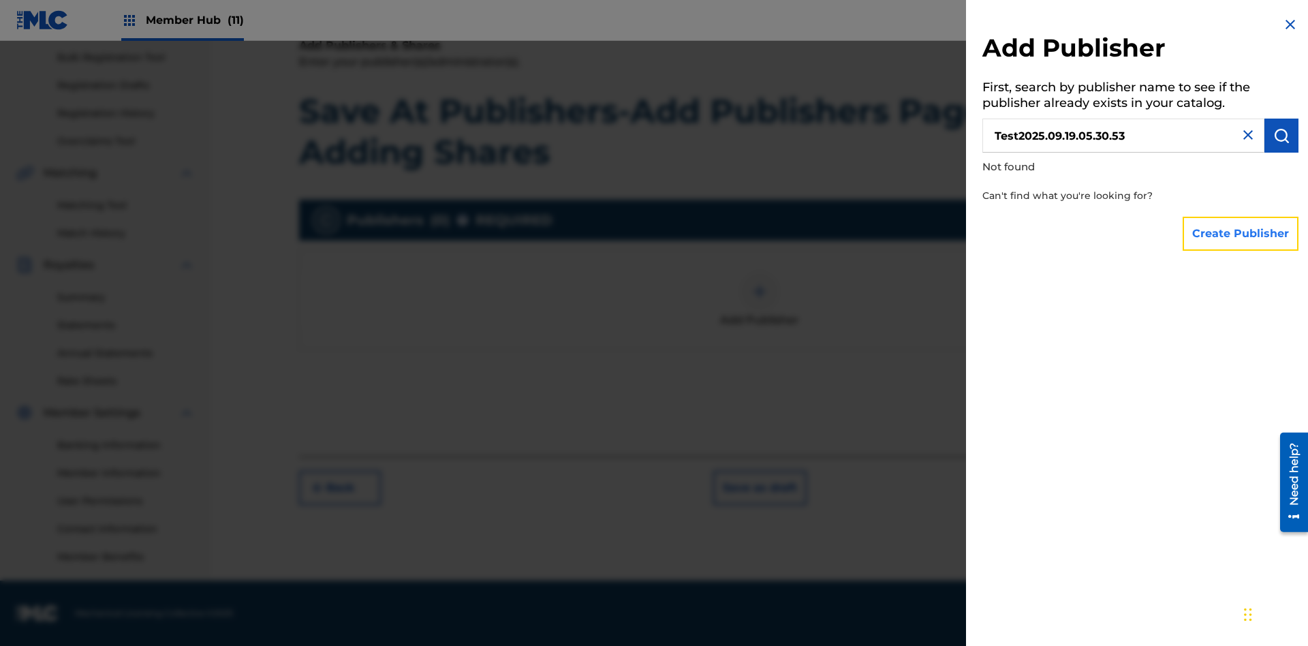
click at [1241, 233] on button "Create Publisher" at bounding box center [1241, 234] width 116 height 34
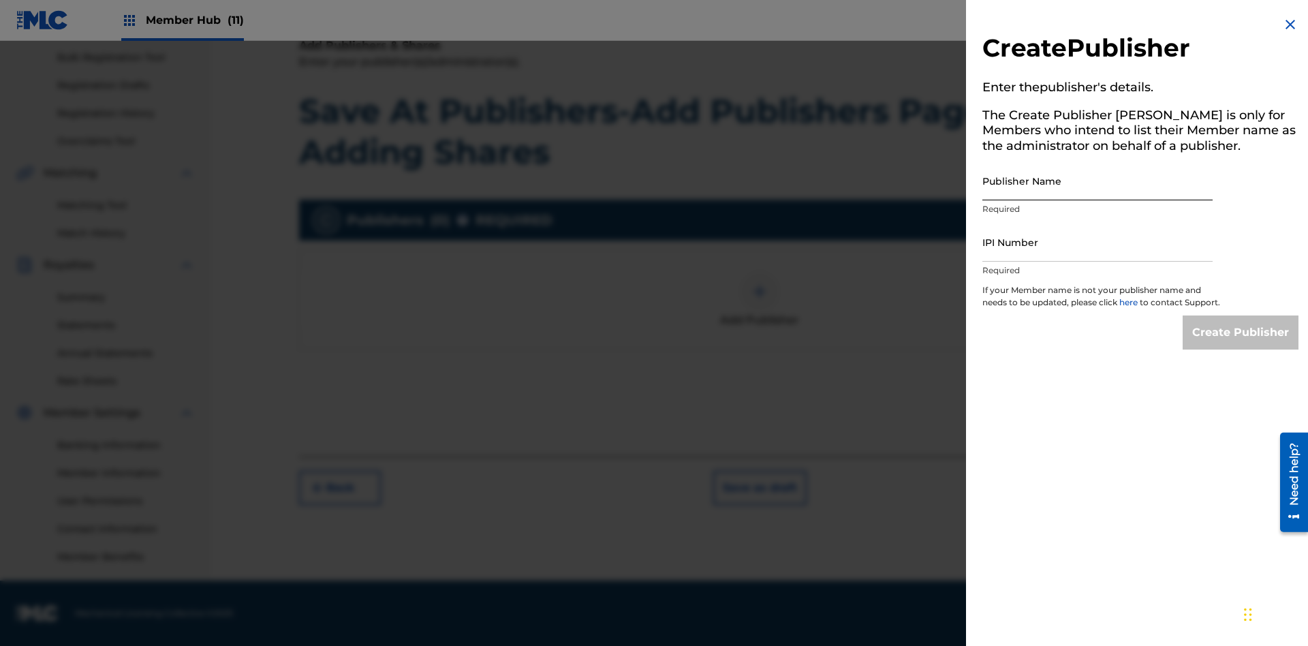
click at [1098, 181] on input "Publisher Name" at bounding box center [1098, 180] width 230 height 39
type input "Test2025.09.19.05.30.58"
click at [1098, 242] on input "IPI Number" at bounding box center [1098, 242] width 230 height 39
type input "00595839777"
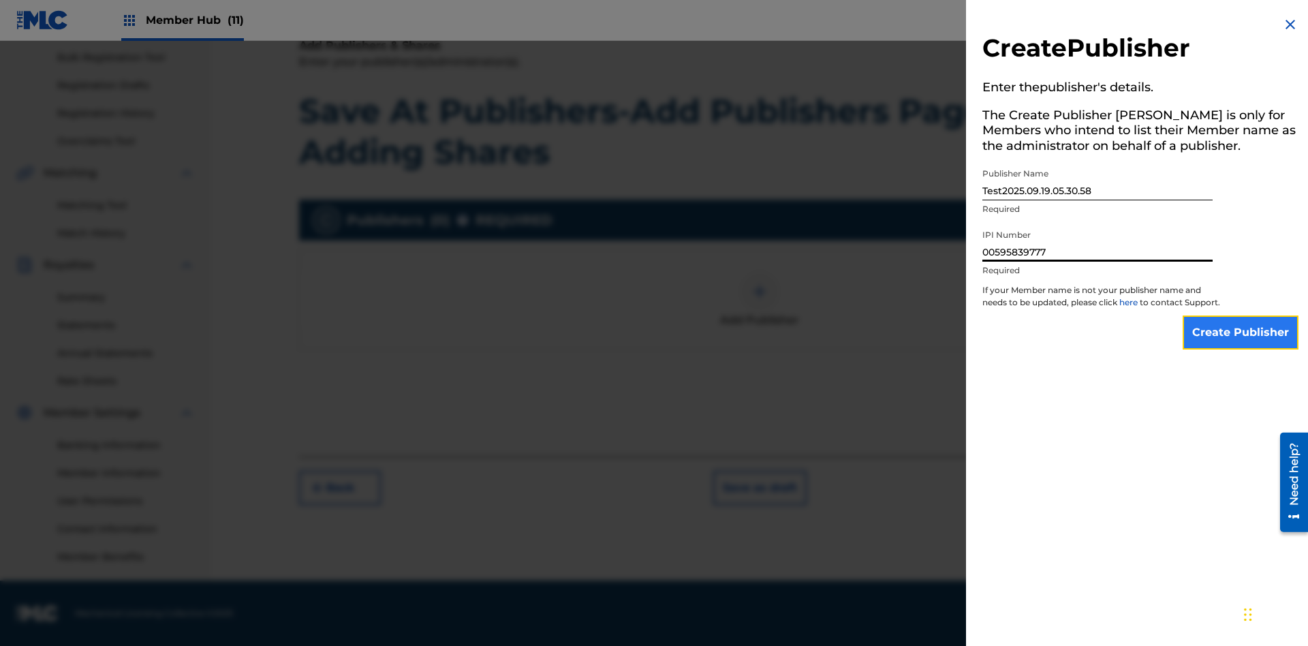
click at [1241, 345] on input "Create Publisher" at bounding box center [1241, 332] width 116 height 34
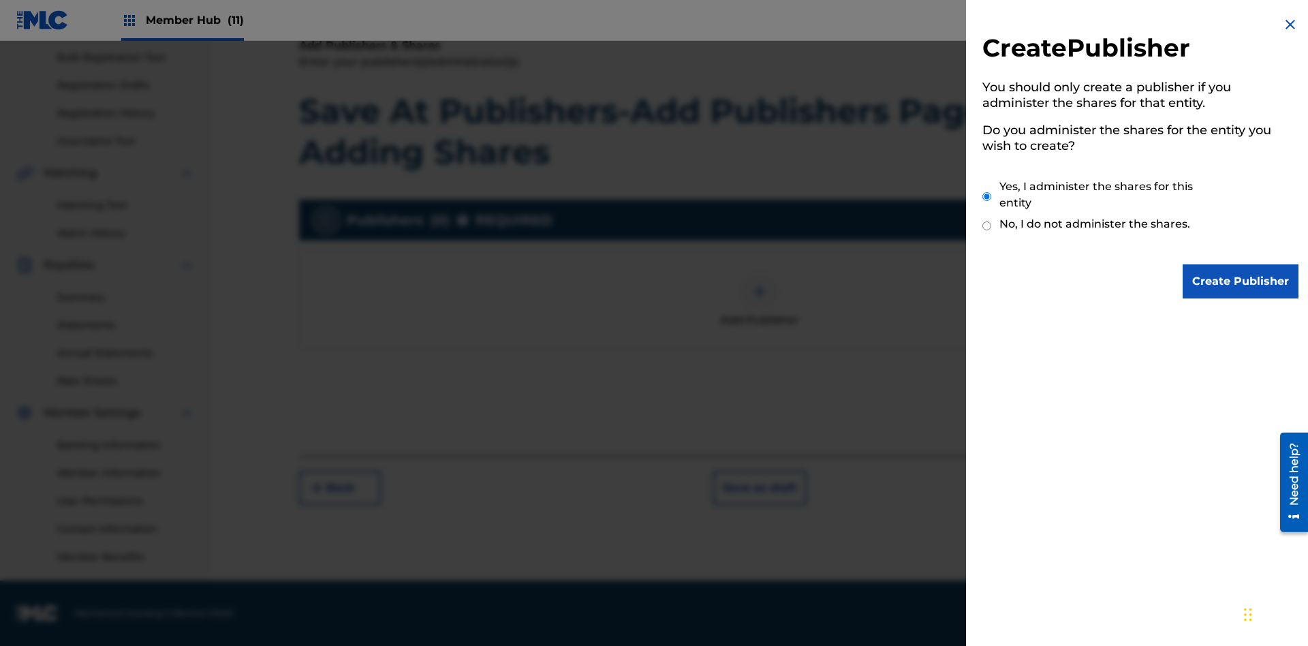
click at [987, 196] on input "Yes, I administer the shares for this entity" at bounding box center [987, 196] width 9 height 29
click at [1241, 281] on input "Create Publisher" at bounding box center [1241, 281] width 116 height 34
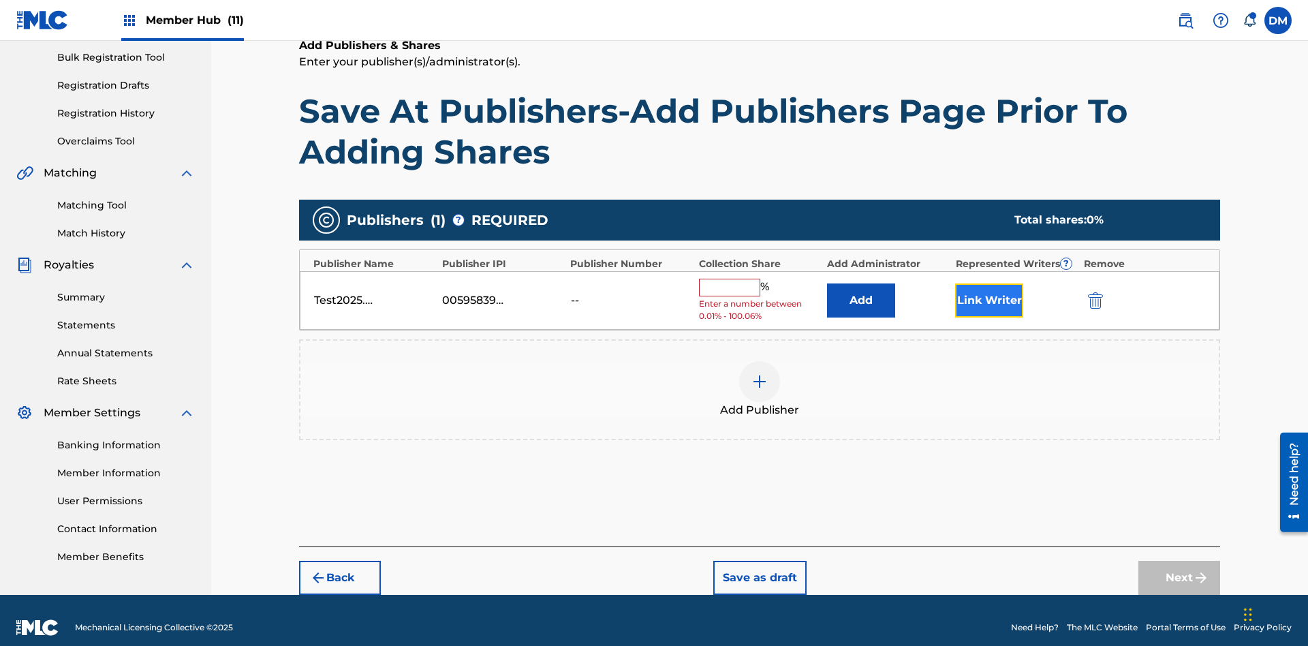
click at [989, 285] on button "Link Writer" at bounding box center [989, 300] width 68 height 34
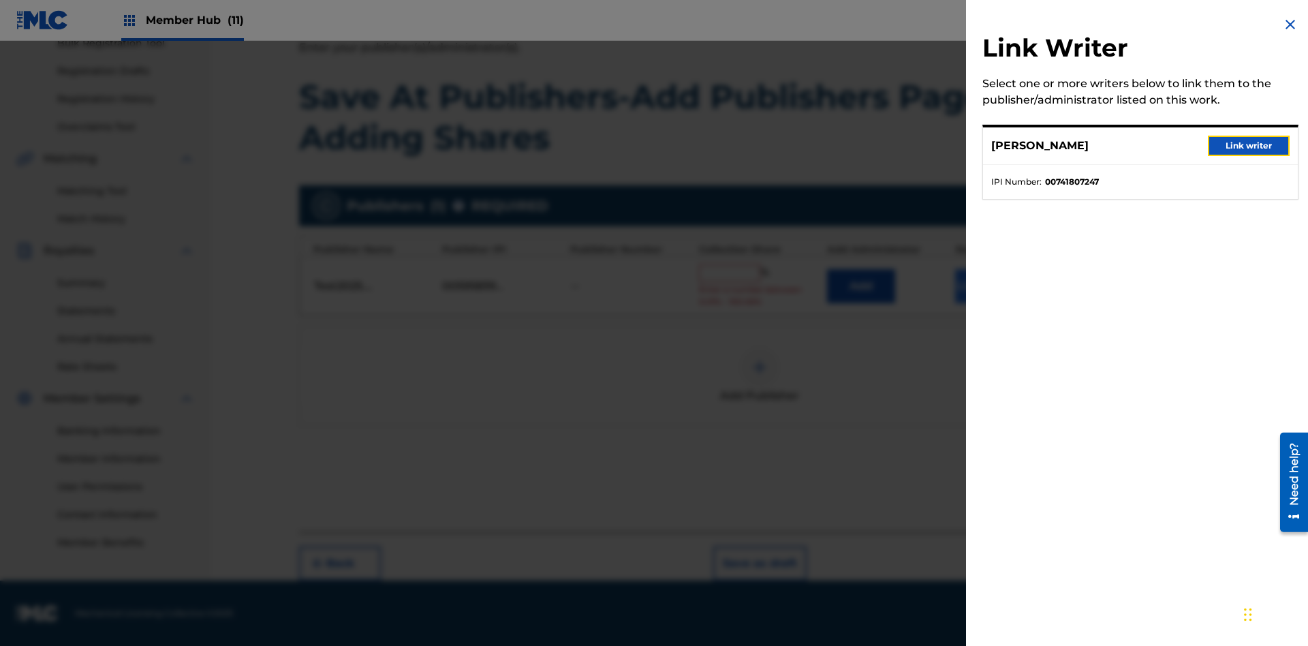
click at [1249, 146] on button "Link writer" at bounding box center [1249, 146] width 82 height 20
click at [989, 291] on button "Link Writer" at bounding box center [989, 286] width 68 height 34
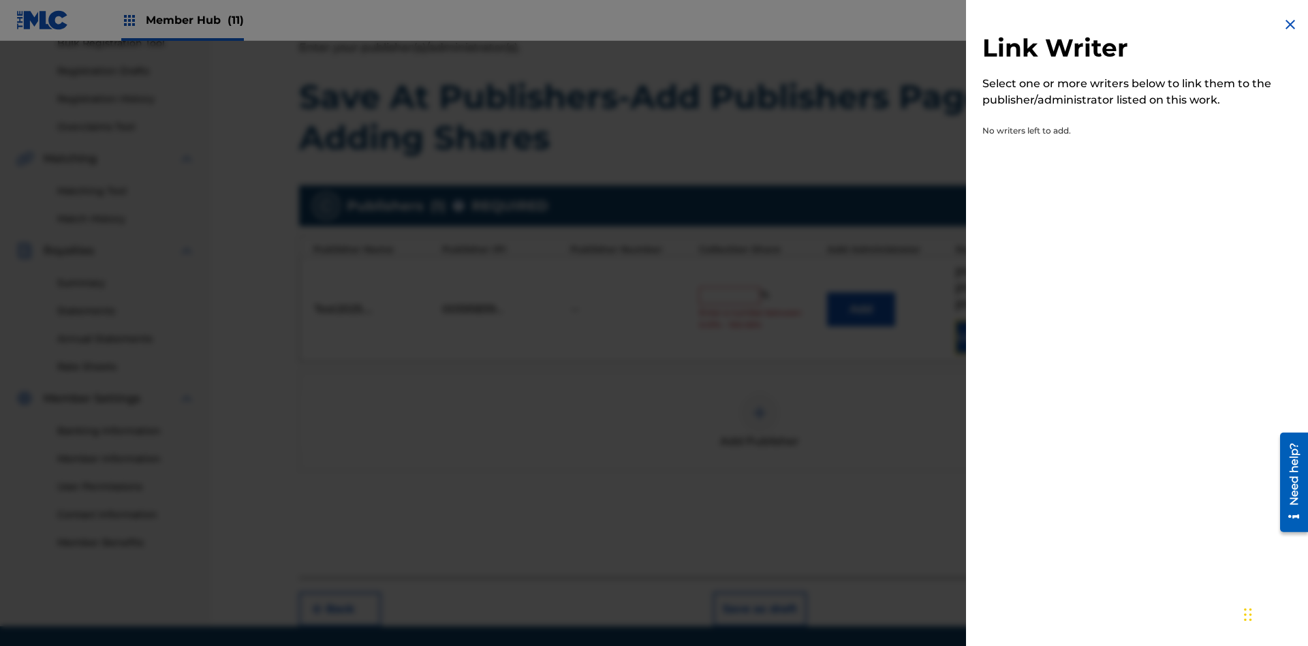
click at [1291, 25] on img at bounding box center [1290, 24] width 16 height 16
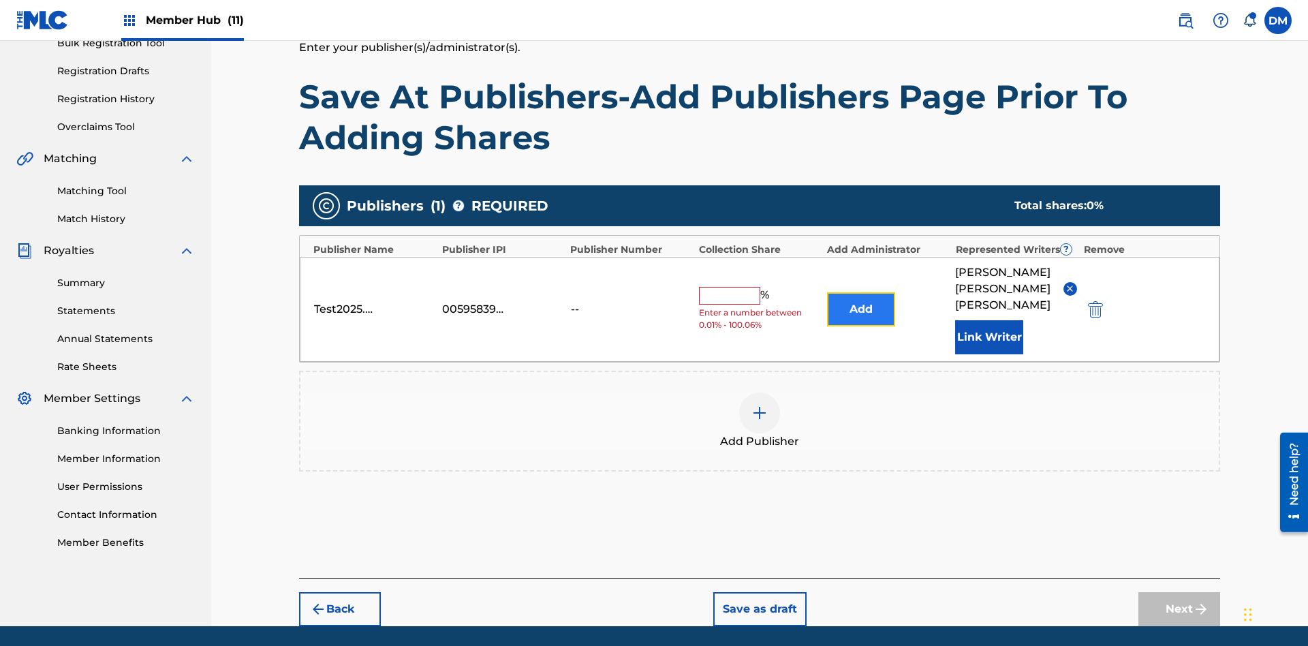
click at [861, 292] on button "Add" at bounding box center [861, 309] width 68 height 34
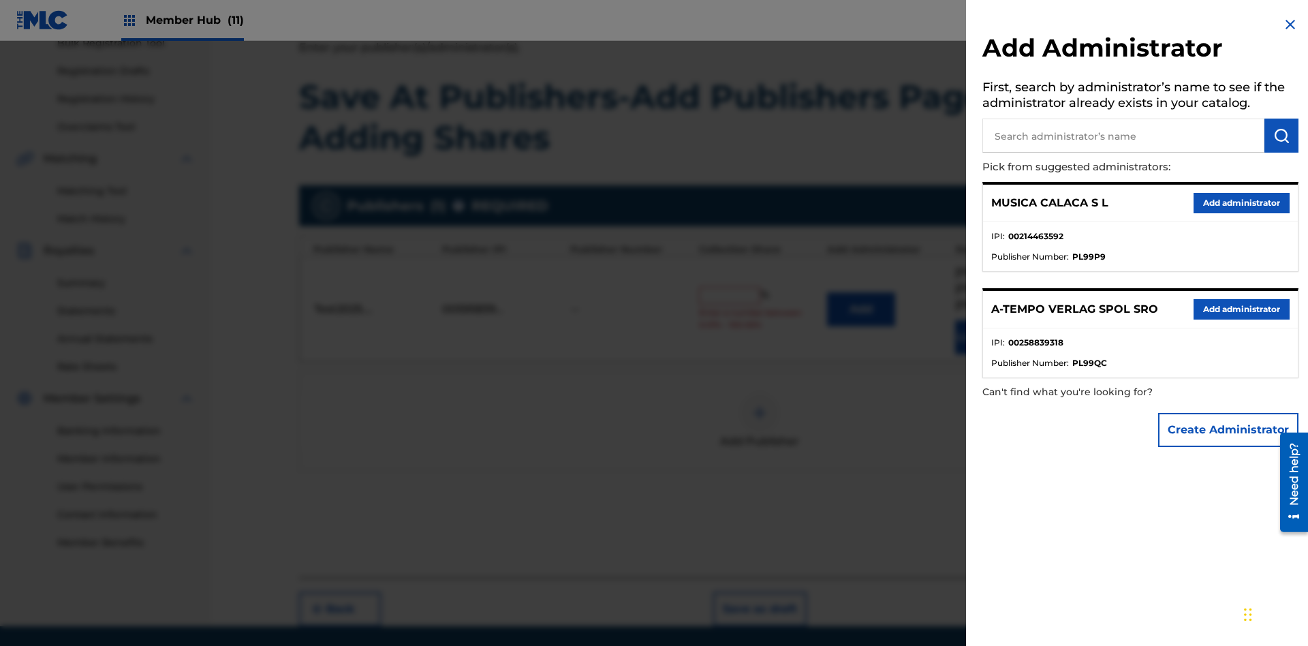
click at [1124, 136] on input "text" at bounding box center [1124, 136] width 282 height 34
click at [1282, 136] on img "submit" at bounding box center [1281, 135] width 16 height 16
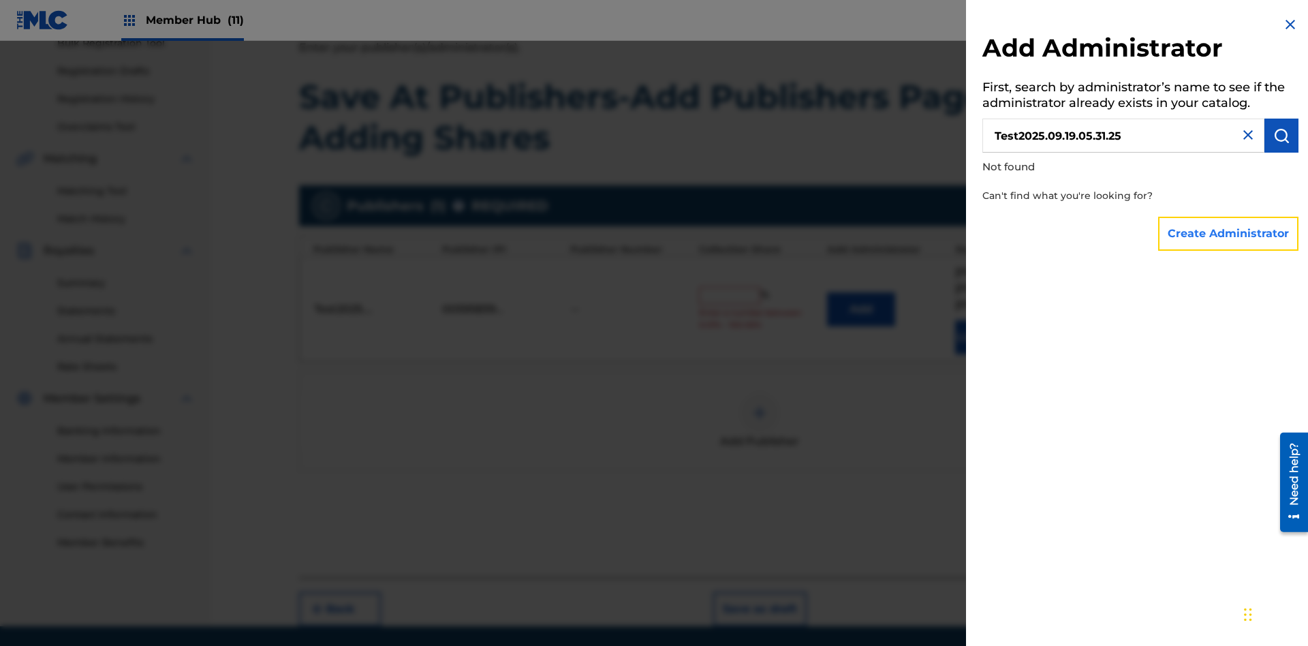
click at [1229, 233] on button "Create Administrator" at bounding box center [1228, 234] width 140 height 34
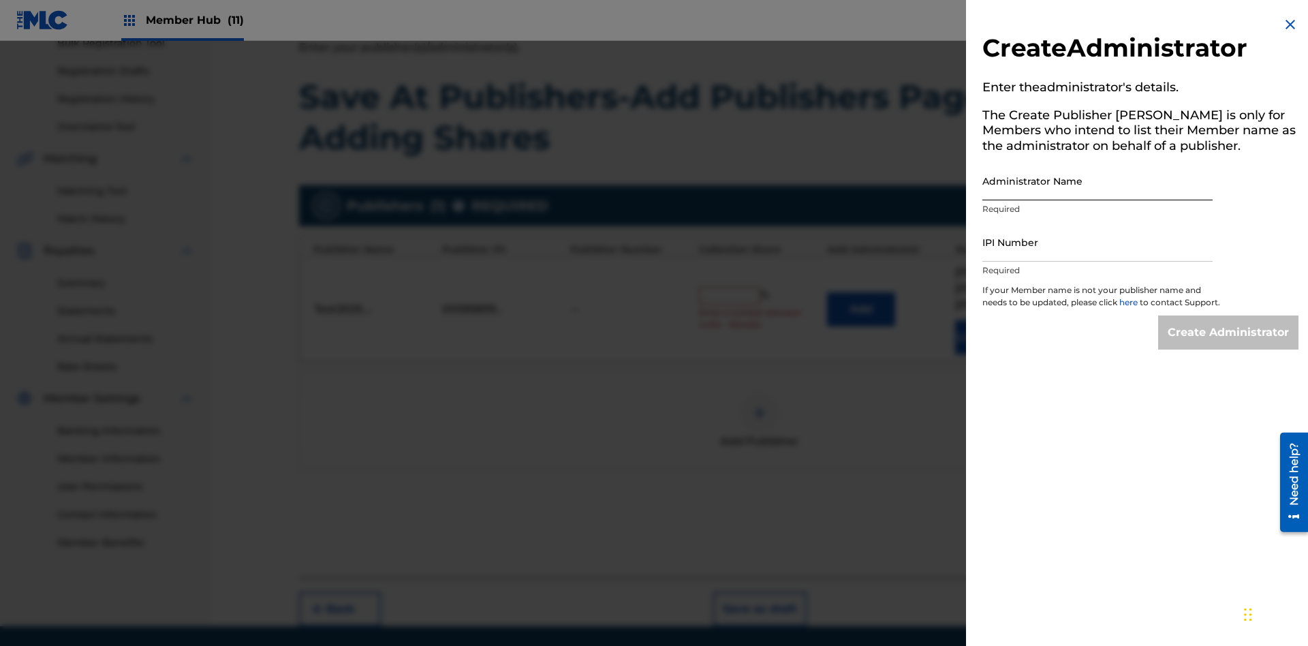
click at [1098, 181] on input "Administrator Name" at bounding box center [1098, 180] width 230 height 39
click at [1098, 242] on input "IPI Number" at bounding box center [1098, 242] width 230 height 39
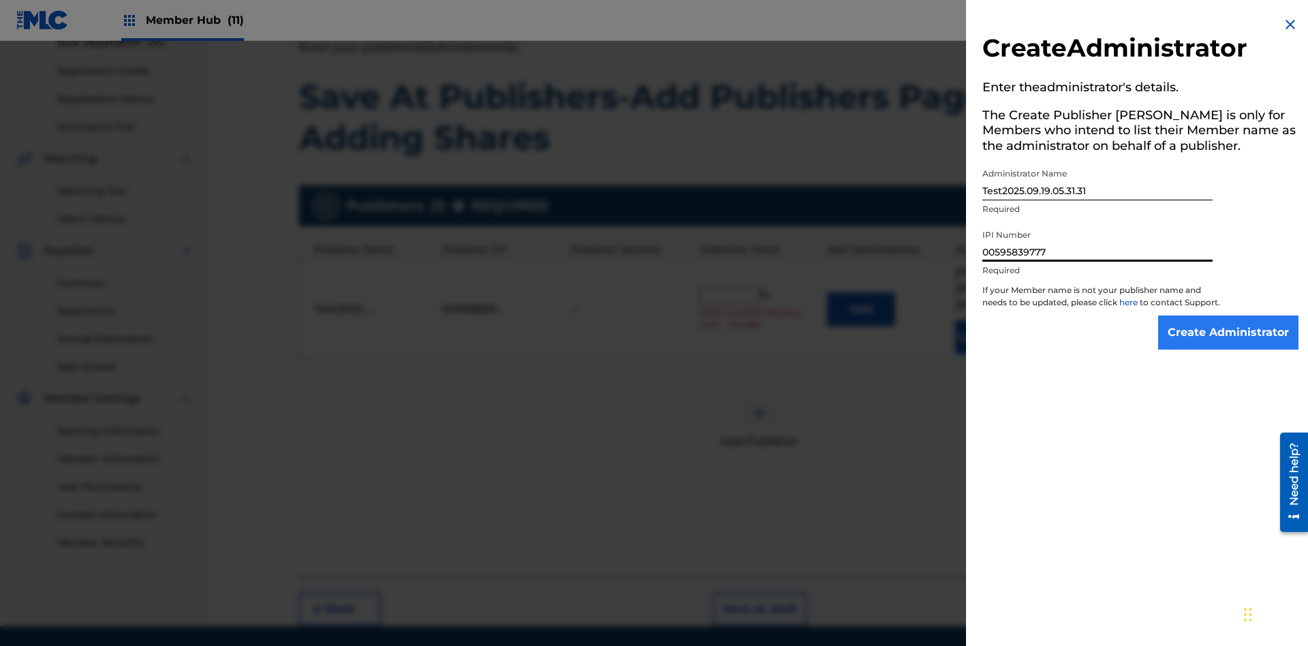
click at [1229, 345] on input "Create Administrator" at bounding box center [1228, 332] width 140 height 34
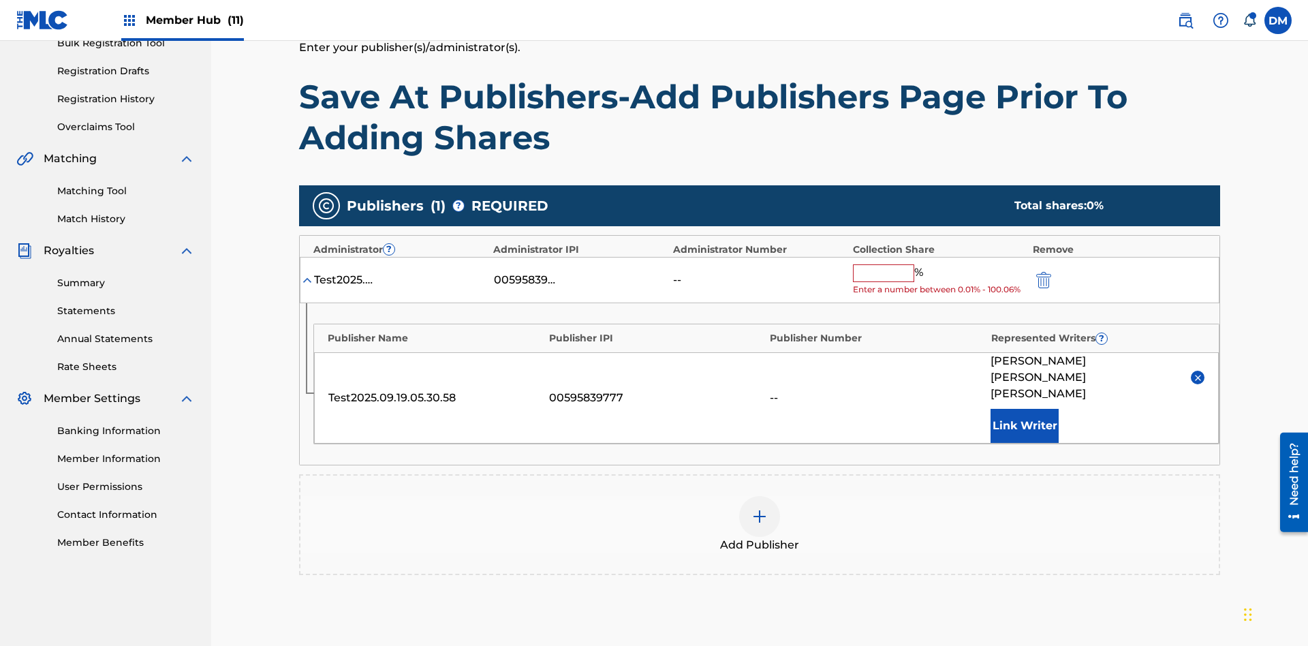
scroll to position [243, 0]
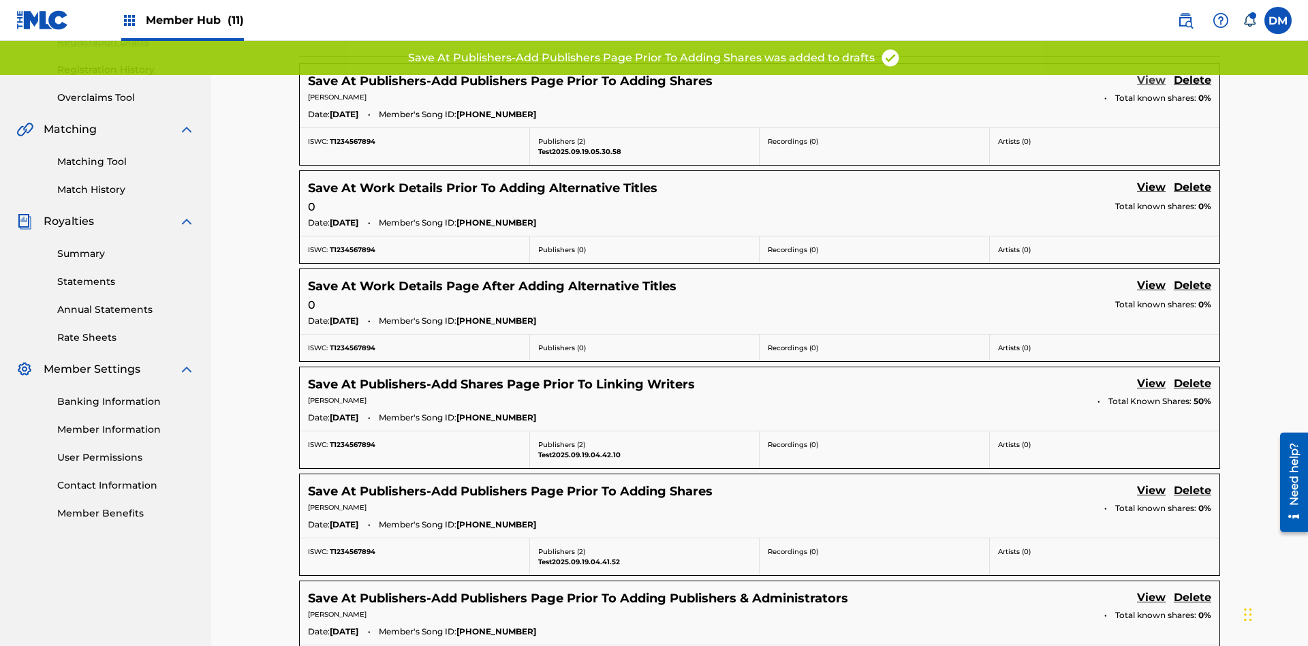
click at [1152, 91] on link "View" at bounding box center [1151, 81] width 29 height 18
